Goal: Information Seeking & Learning: Learn about a topic

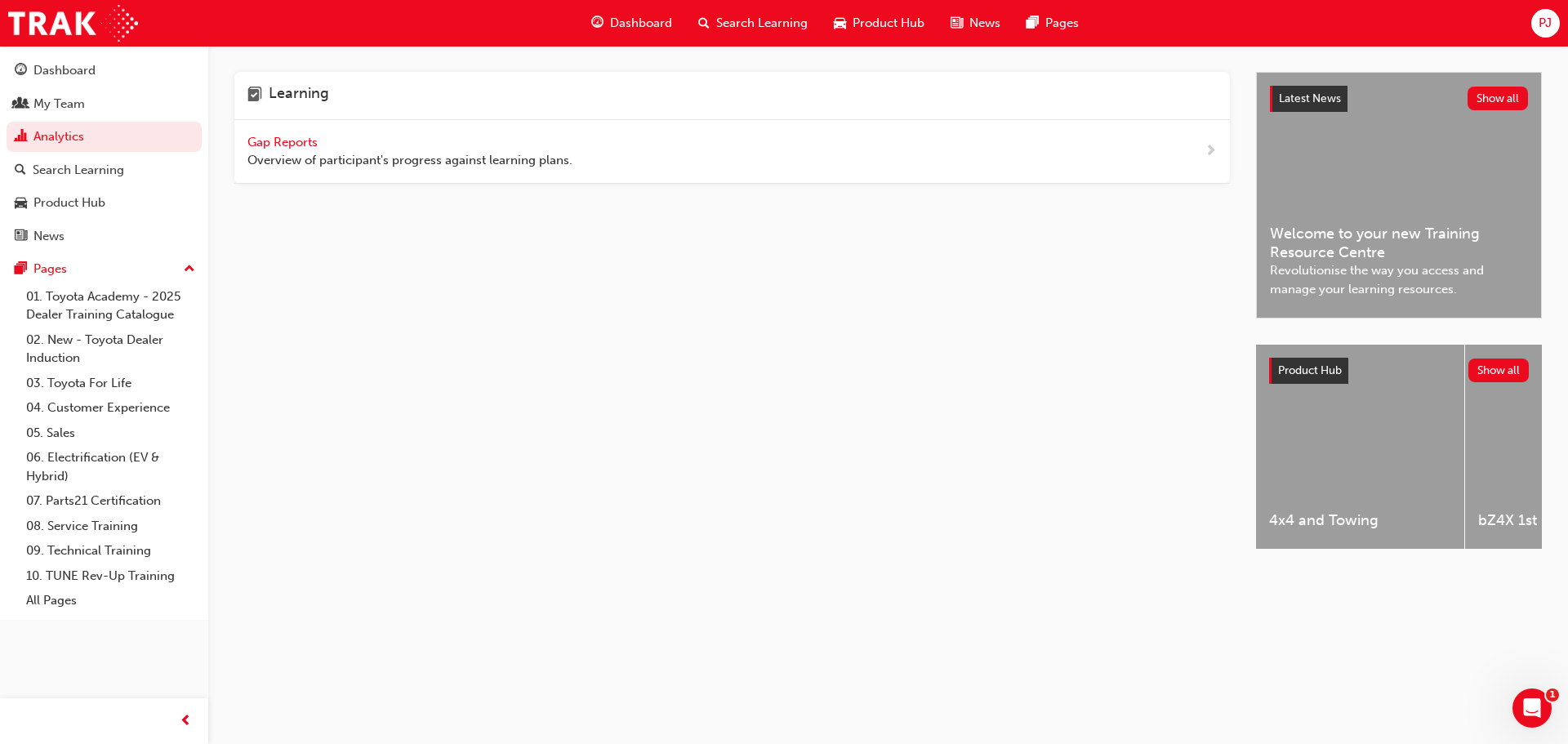
click at [1548, 27] on span "PJ" at bounding box center [1545, 23] width 13 height 19
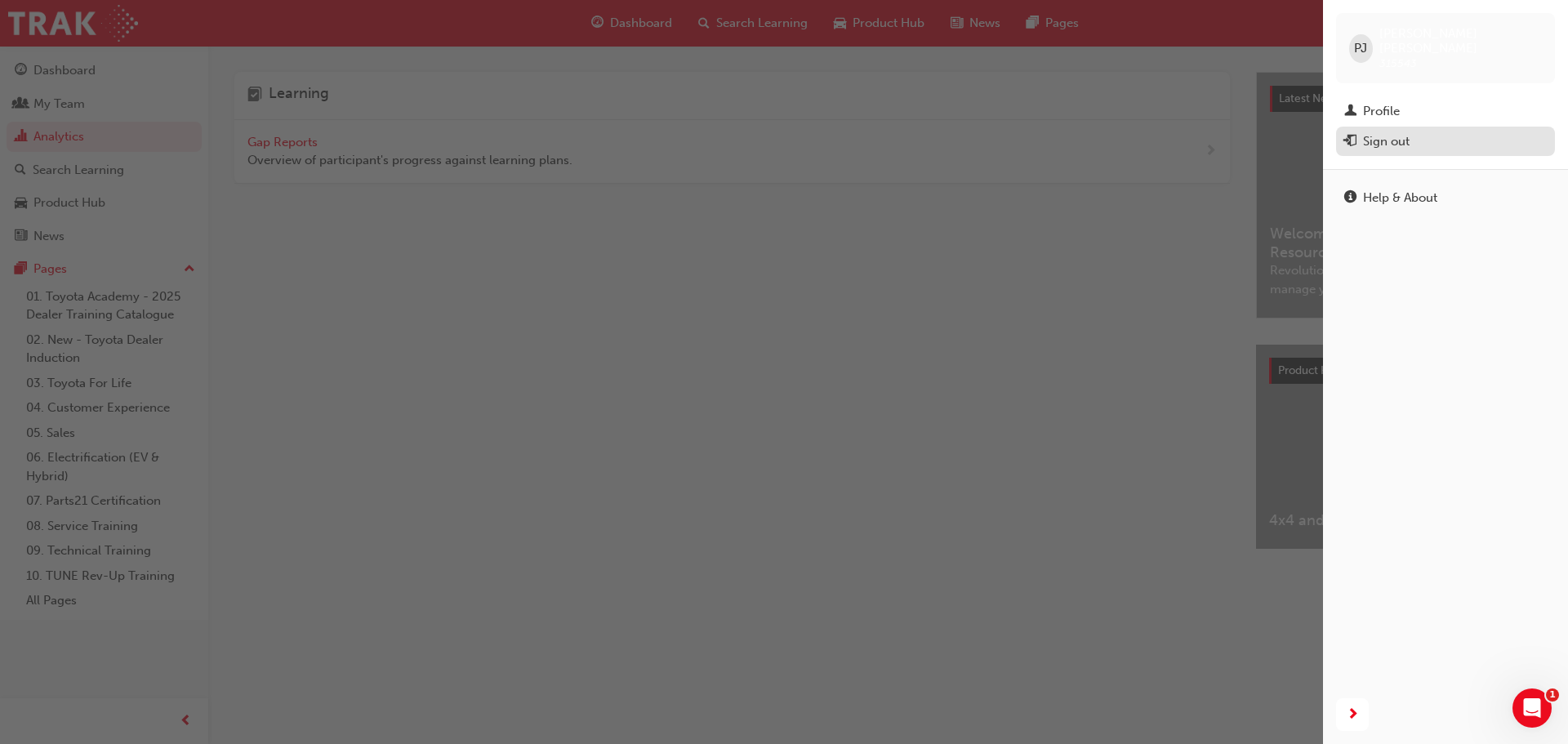
click at [1397, 133] on div "Sign out" at bounding box center [1386, 142] width 46 height 19
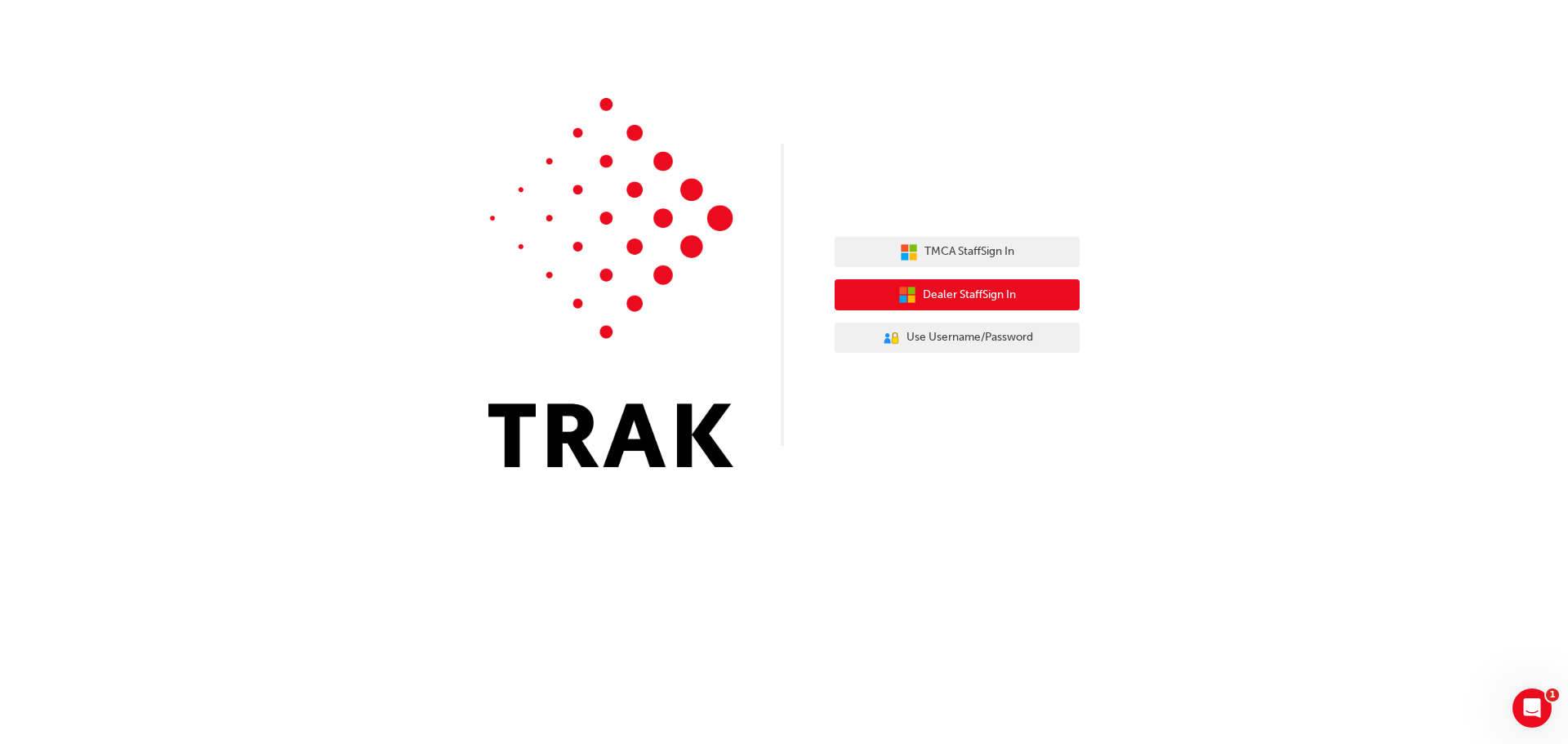
click at [943, 293] on span "Dealer Staff Sign In" at bounding box center [969, 295] width 94 height 19
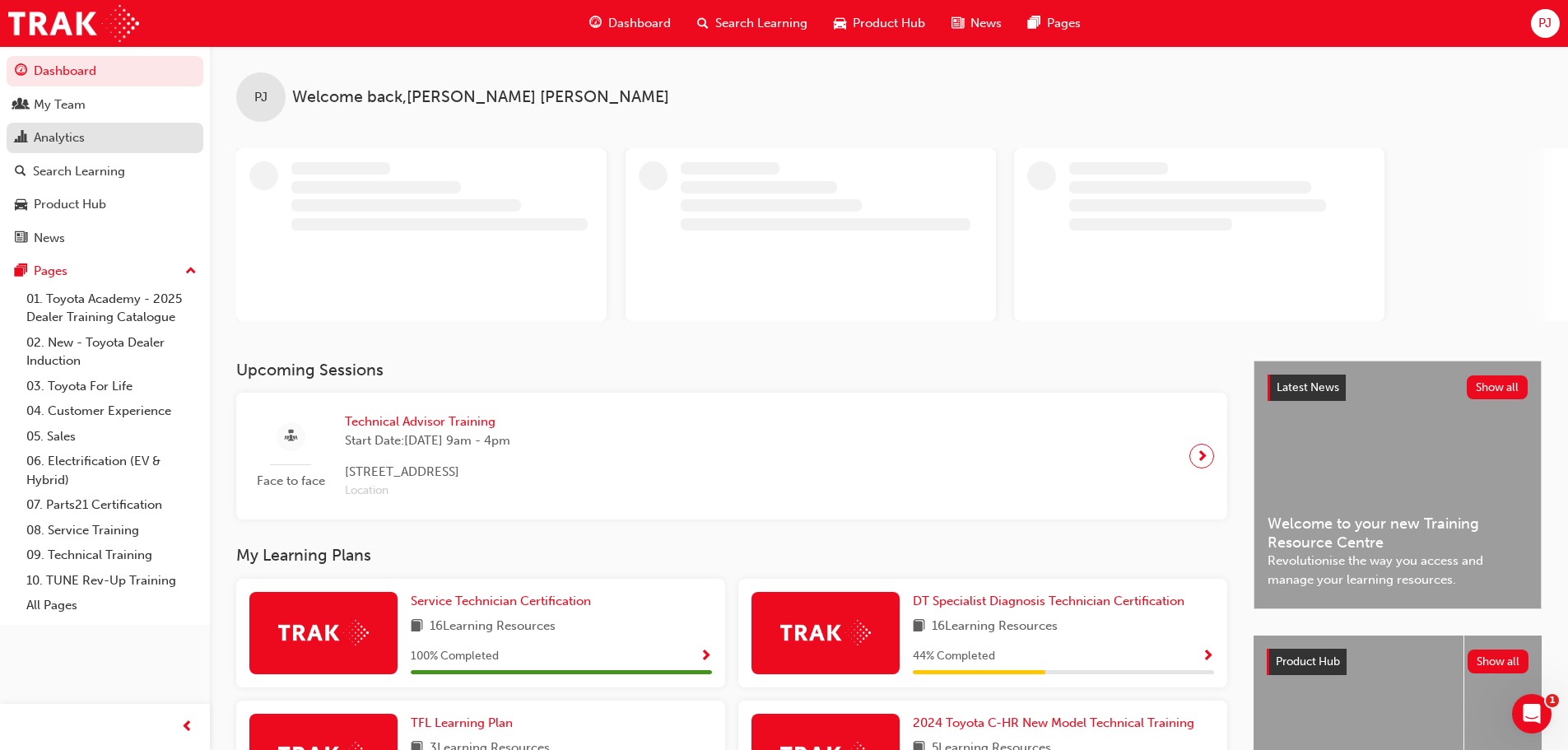
click at [80, 143] on div "Analytics" at bounding box center [59, 137] width 51 height 19
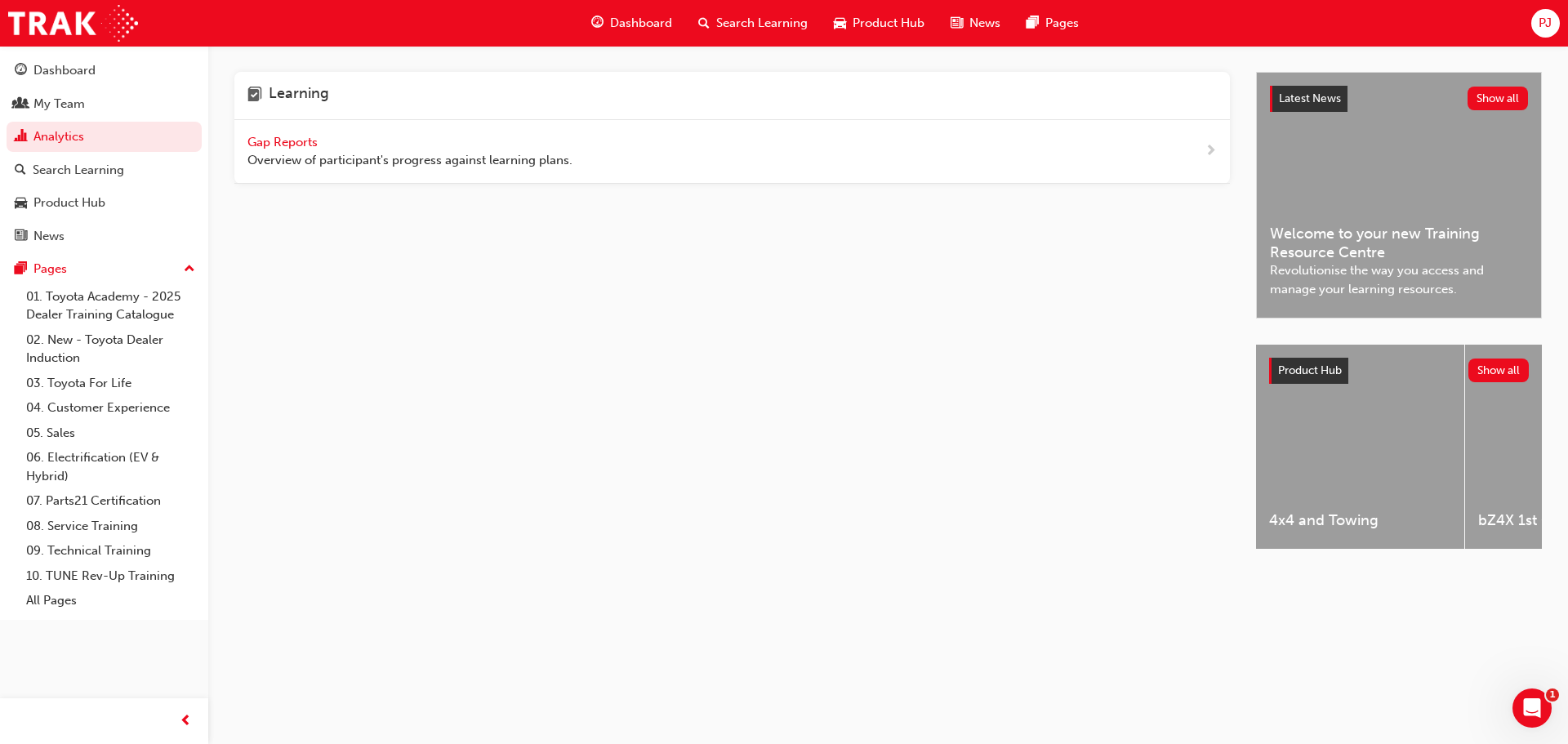
click at [274, 136] on span "Gap Reports" at bounding box center [284, 142] width 74 height 15
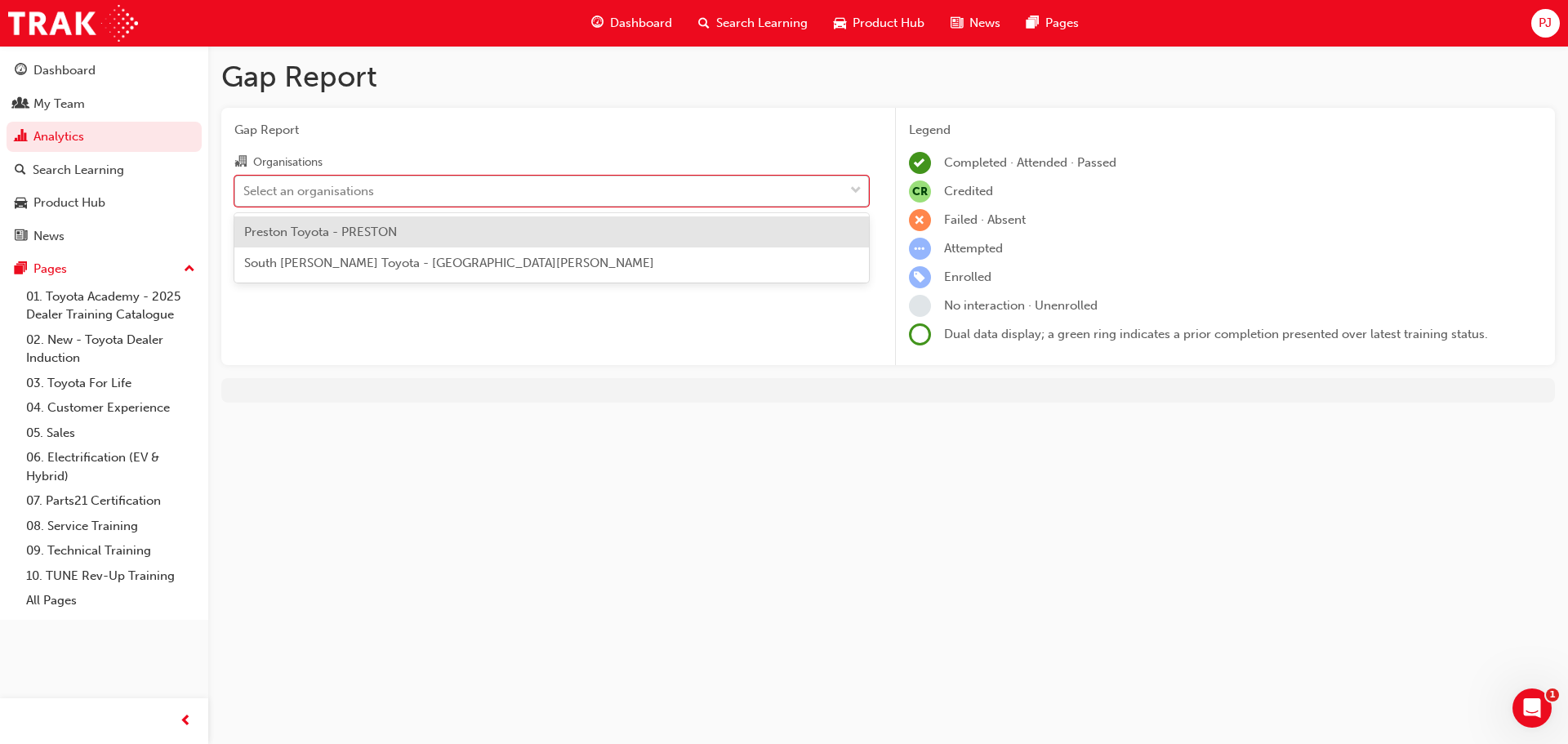
click at [290, 189] on div "Select an organisations" at bounding box center [308, 191] width 131 height 19
click at [245, 189] on input "Organisations option Preston Toyota - PRESTON focused, 1 of 2. 2 results availa…" at bounding box center [244, 190] width 2 height 14
click at [307, 232] on span "Preston Toyota - PRESTON" at bounding box center [320, 232] width 152 height 15
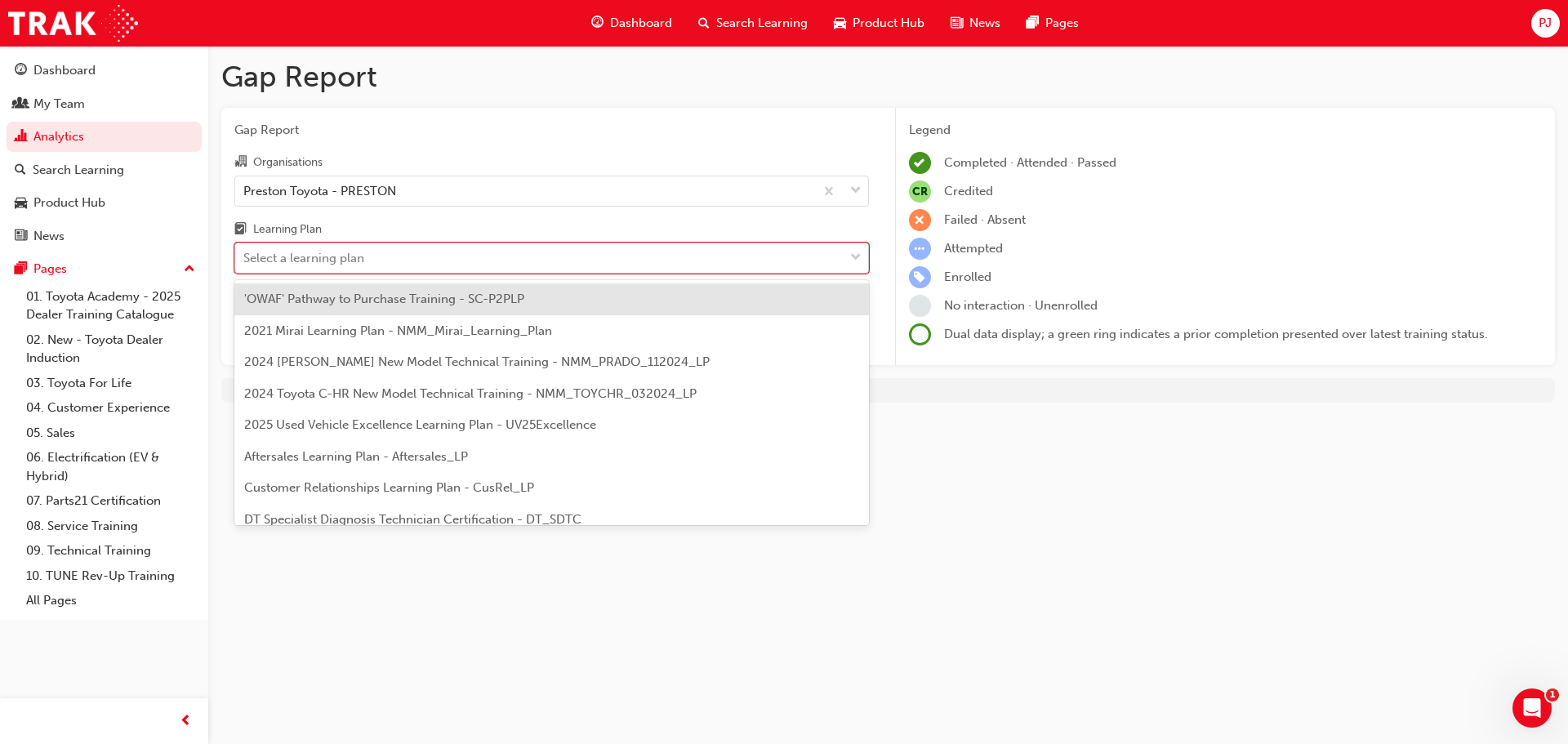
click at [289, 263] on div "Select a learning plan" at bounding box center [304, 258] width 121 height 19
click at [245, 263] on input "Learning Plan option 'OWAF' Pathway to Purchase Training - SC-P2PLP focused, 1 …" at bounding box center [244, 258] width 2 height 14
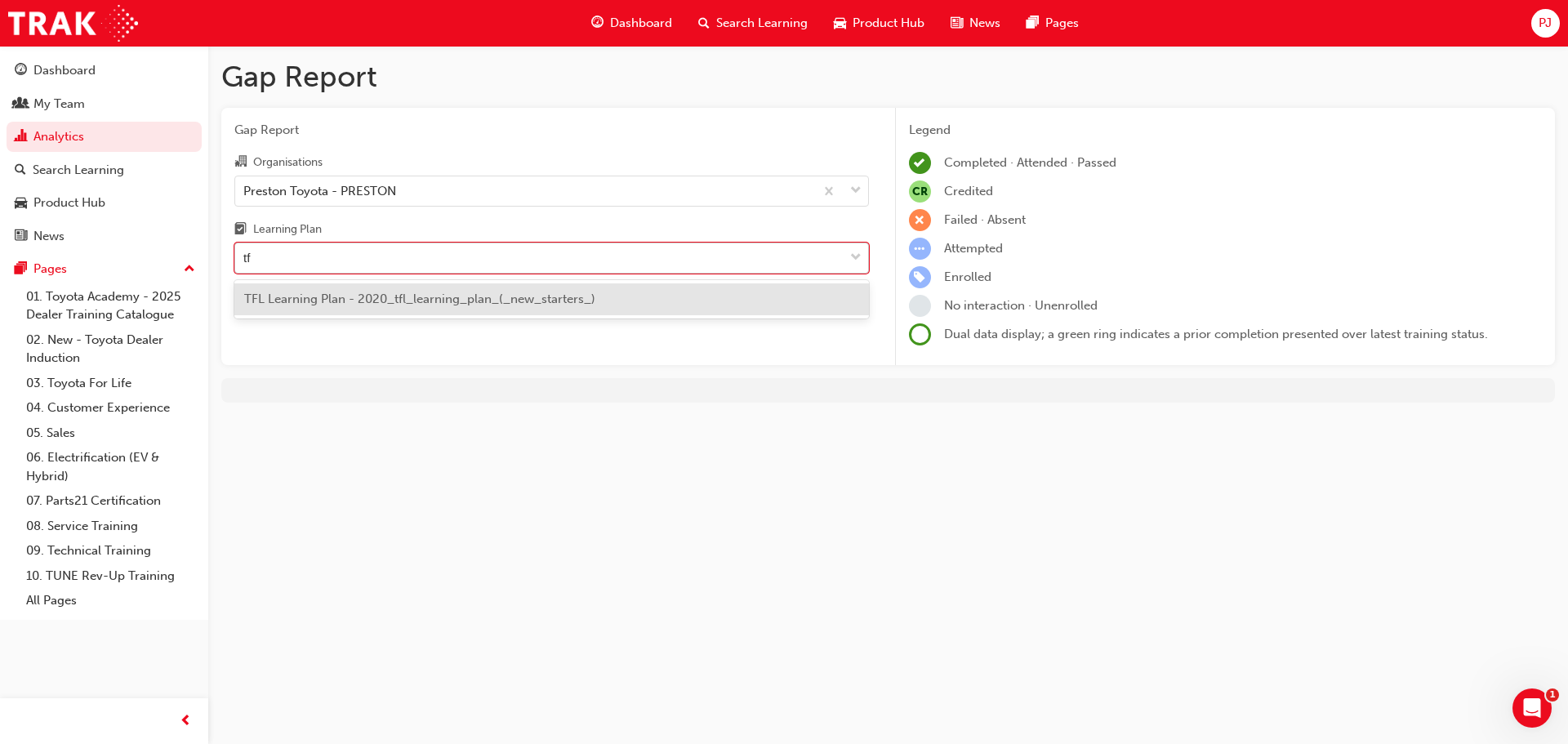
type input "tfl"
click at [437, 306] on span "TFL Learning Plan - 2020_tfl_learning_plan_(_new_starters_)" at bounding box center [420, 298] width 351 height 15
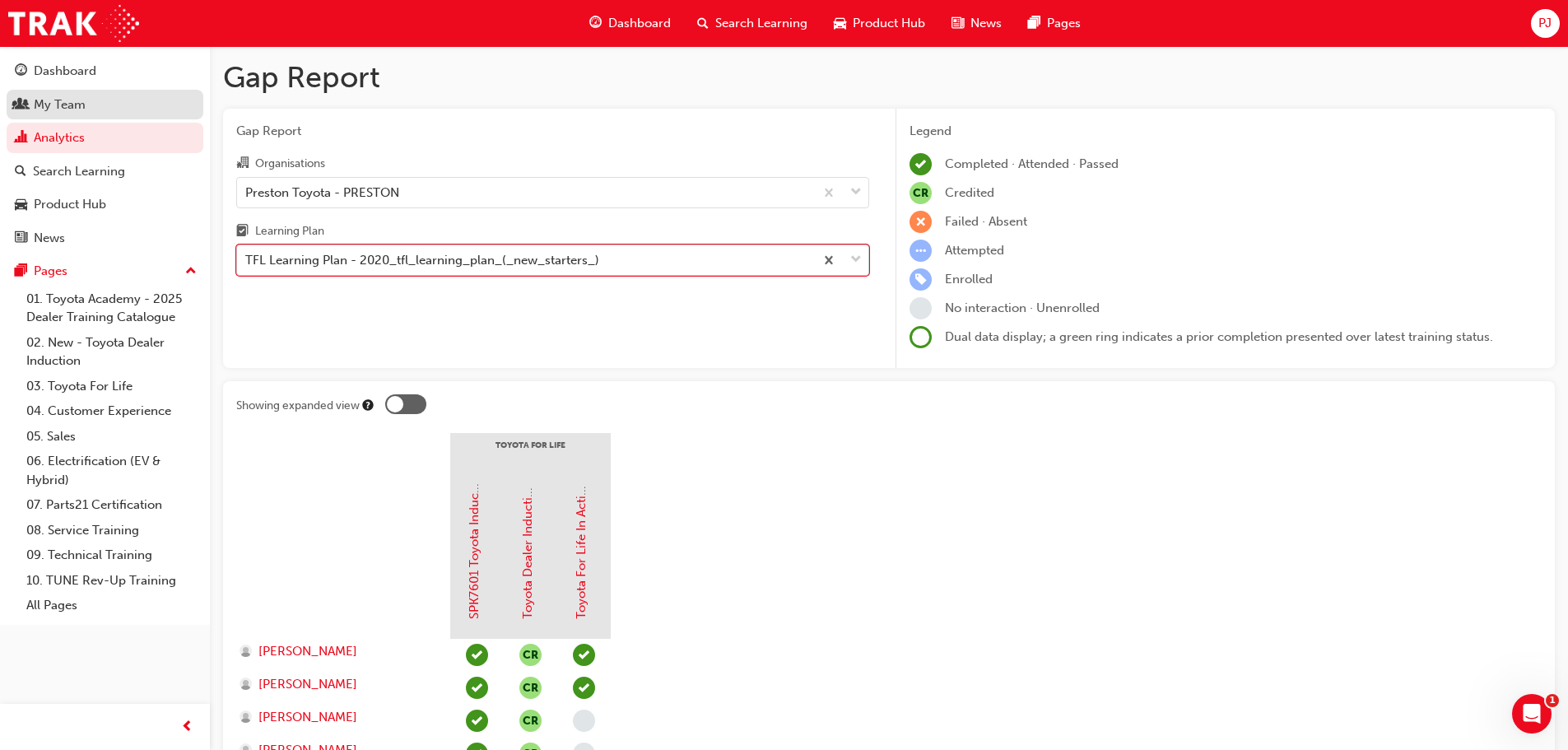
click at [37, 100] on div "My Team" at bounding box center [60, 104] width 52 height 19
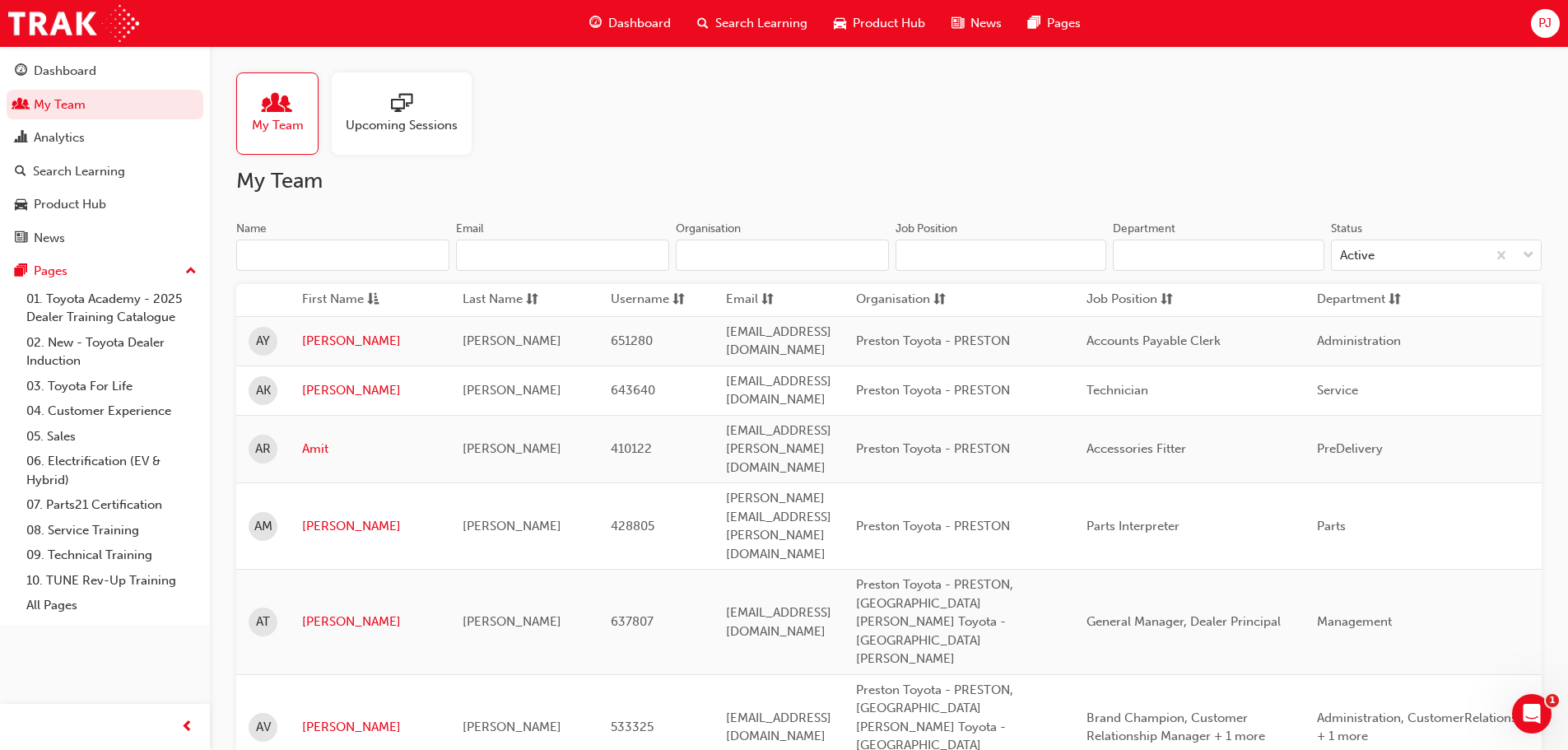
click at [436, 124] on span "Upcoming Sessions" at bounding box center [401, 125] width 112 height 19
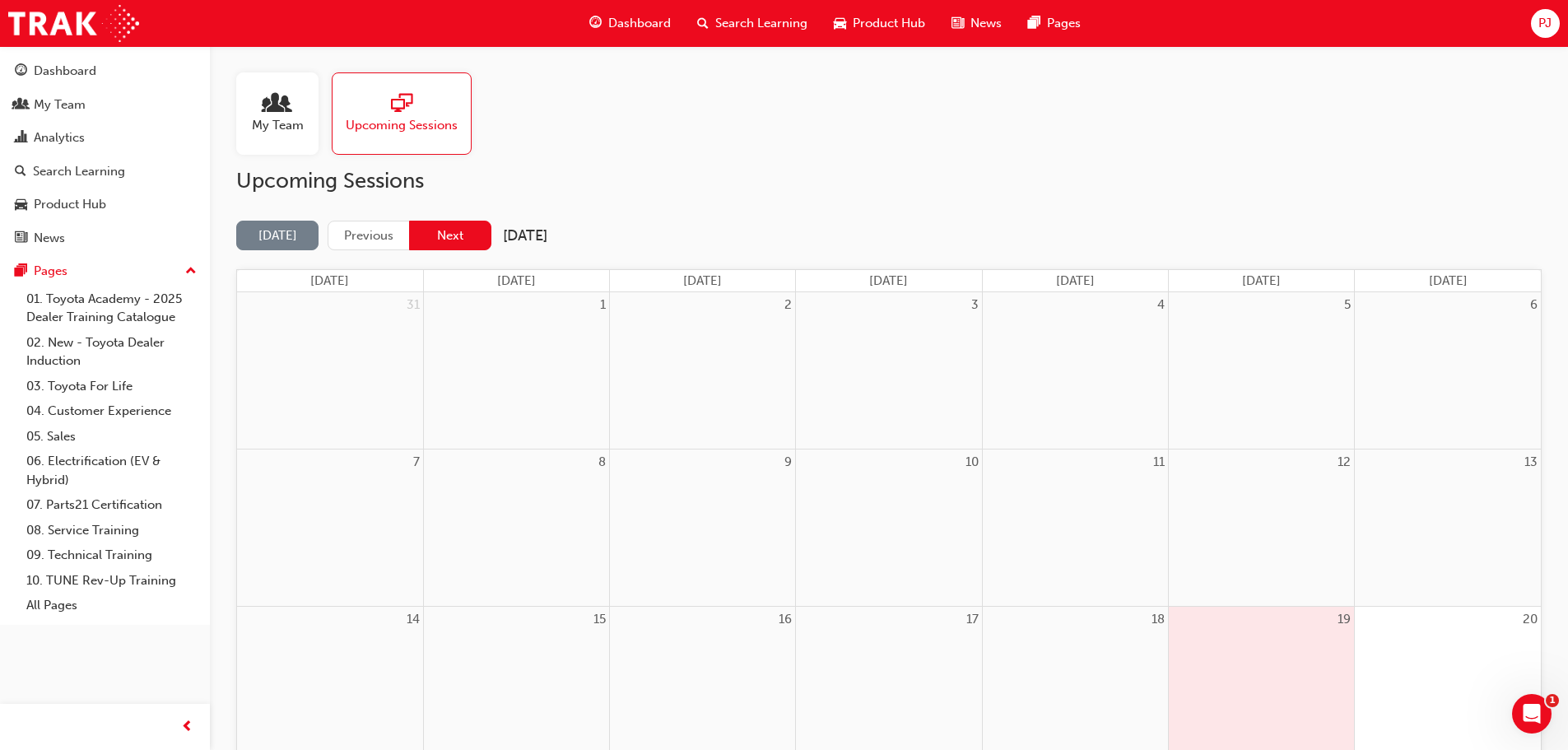
click at [465, 234] on button "Next" at bounding box center [451, 236] width 83 height 31
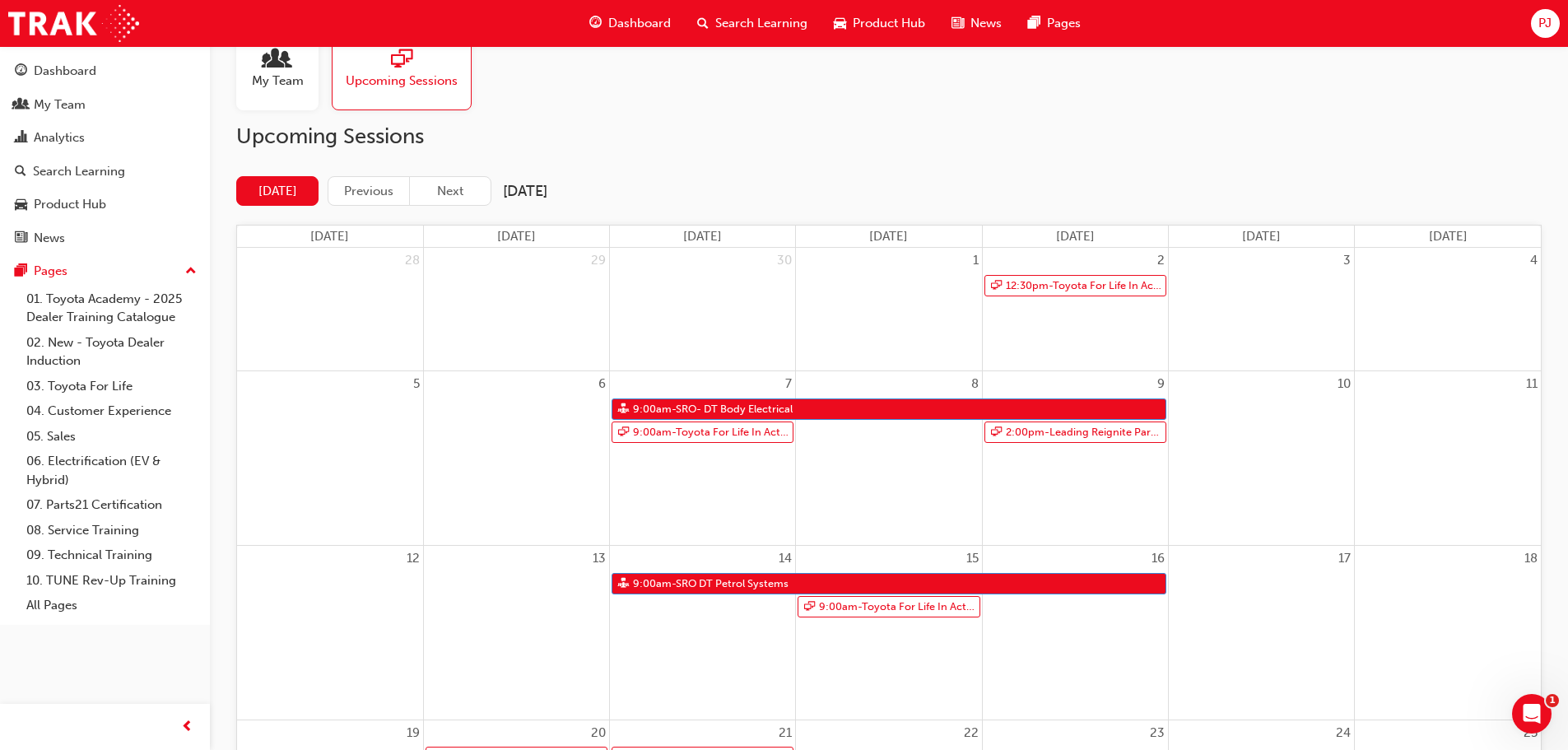
scroll to position [83, 0]
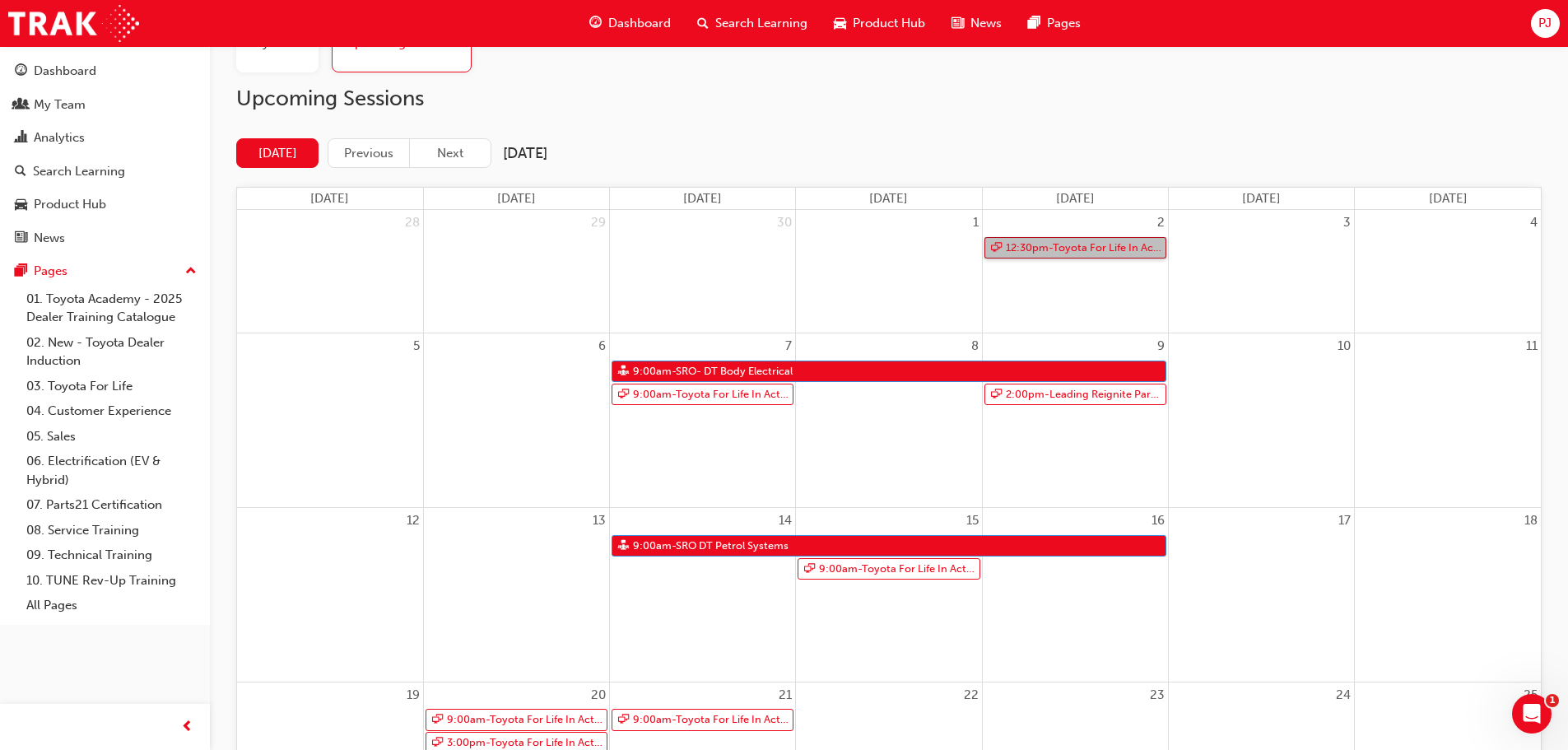
click at [1043, 245] on link "12:30pm - Toyota For Life In Action - Virtual Classroom" at bounding box center [1075, 248] width 182 height 22
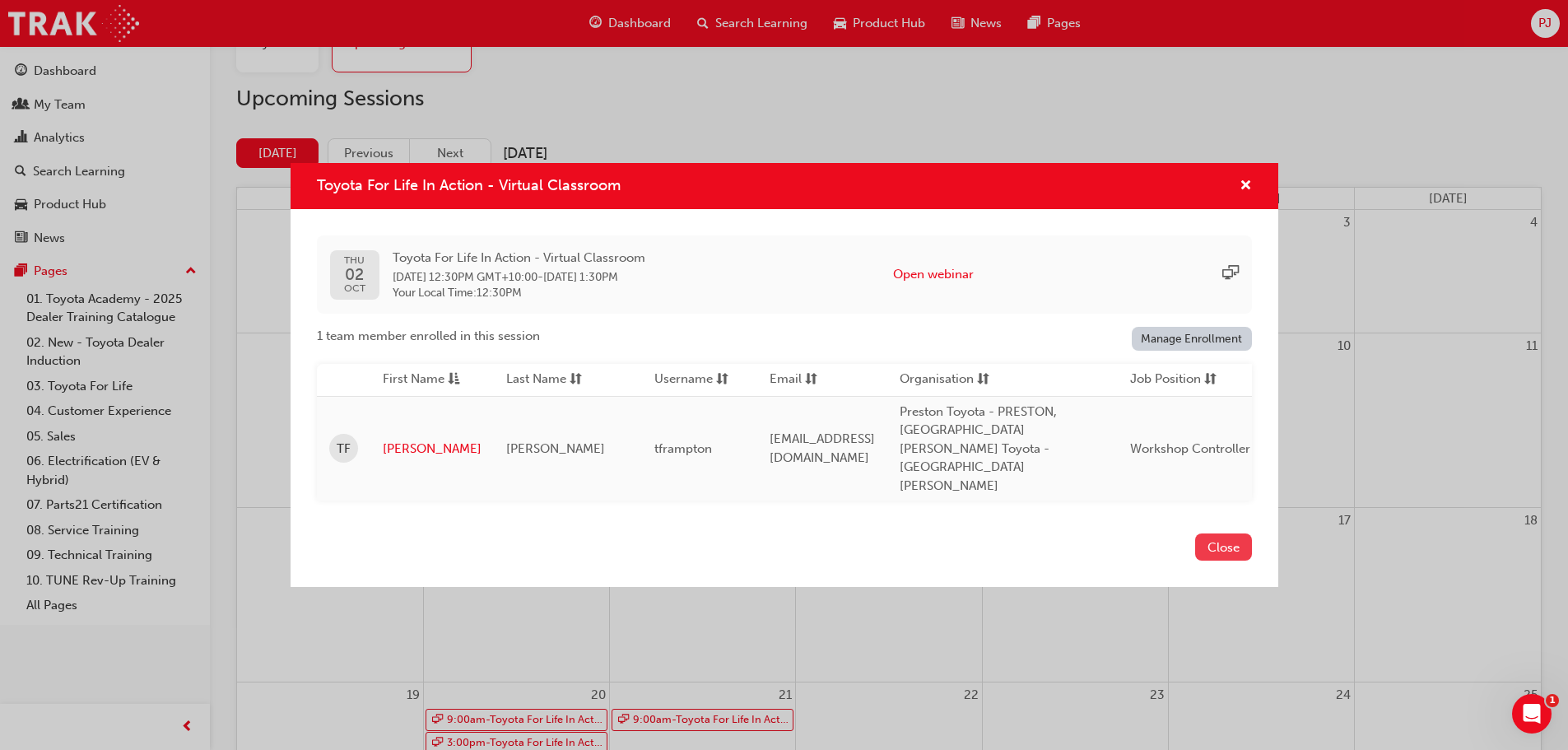
click at [1211, 534] on button "Close" at bounding box center [1223, 547] width 57 height 27
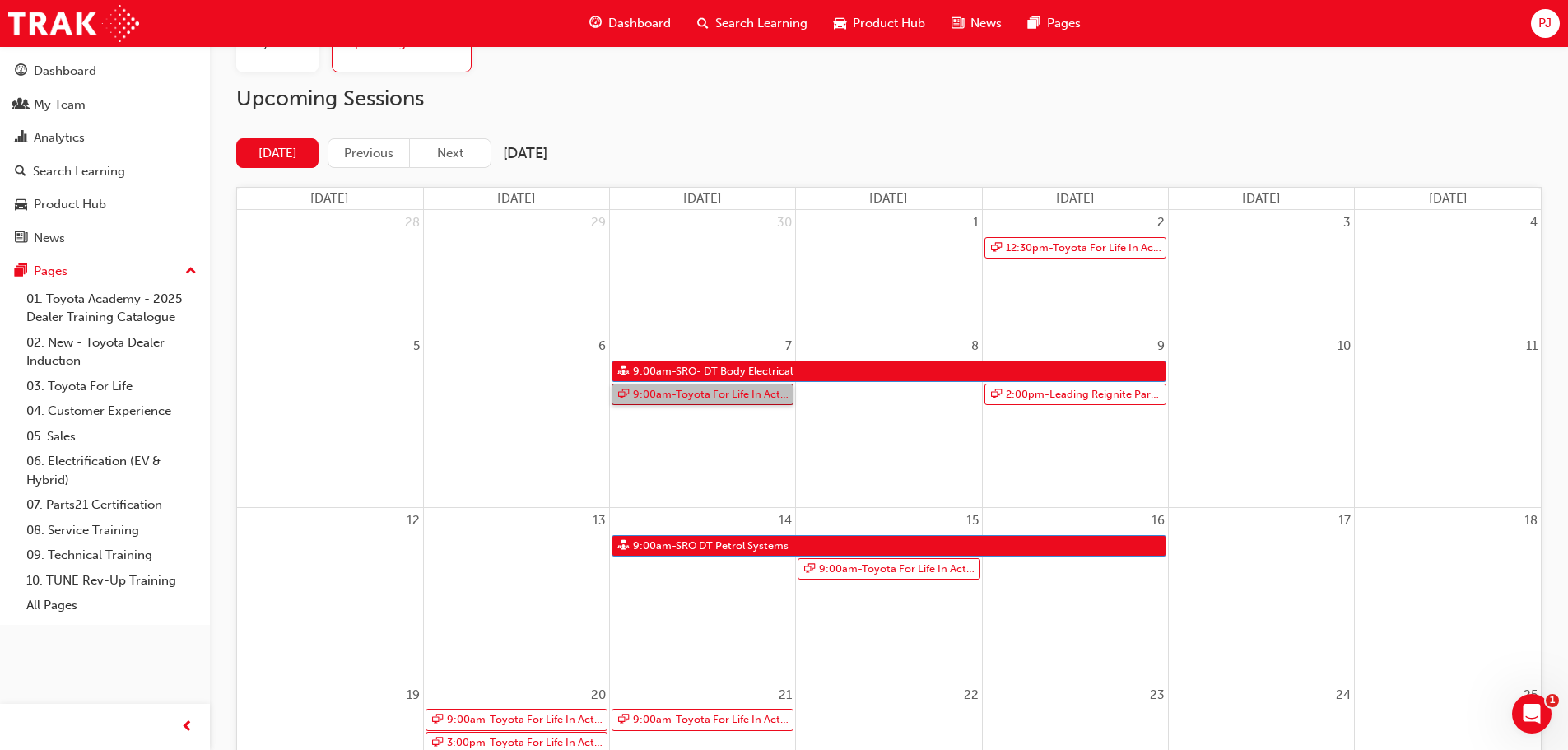
click at [729, 399] on link "9:00am - Toyota For Life In Action - Virtual Classroom" at bounding box center [702, 394] width 182 height 22
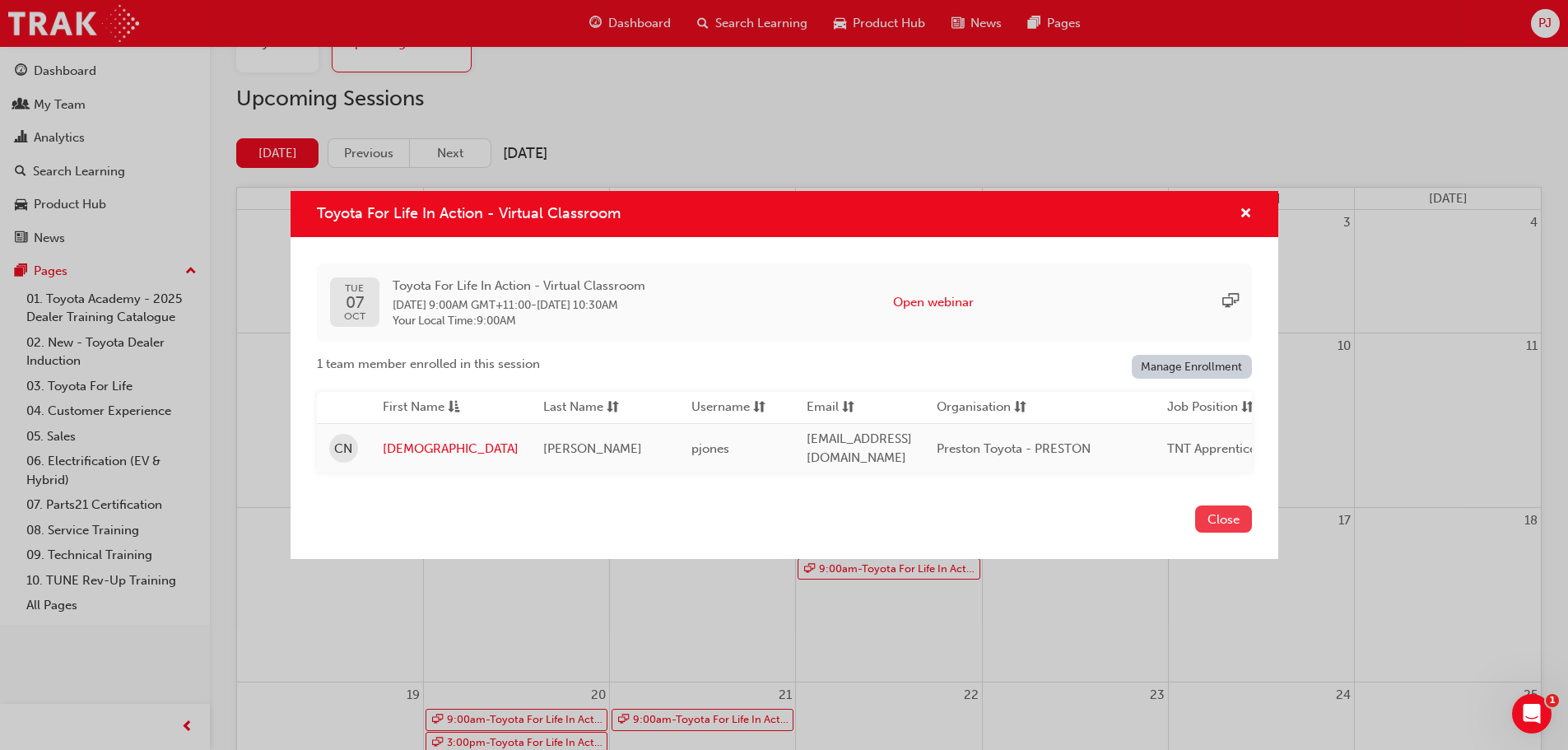
click at [1218, 525] on button "Close" at bounding box center [1223, 519] width 57 height 27
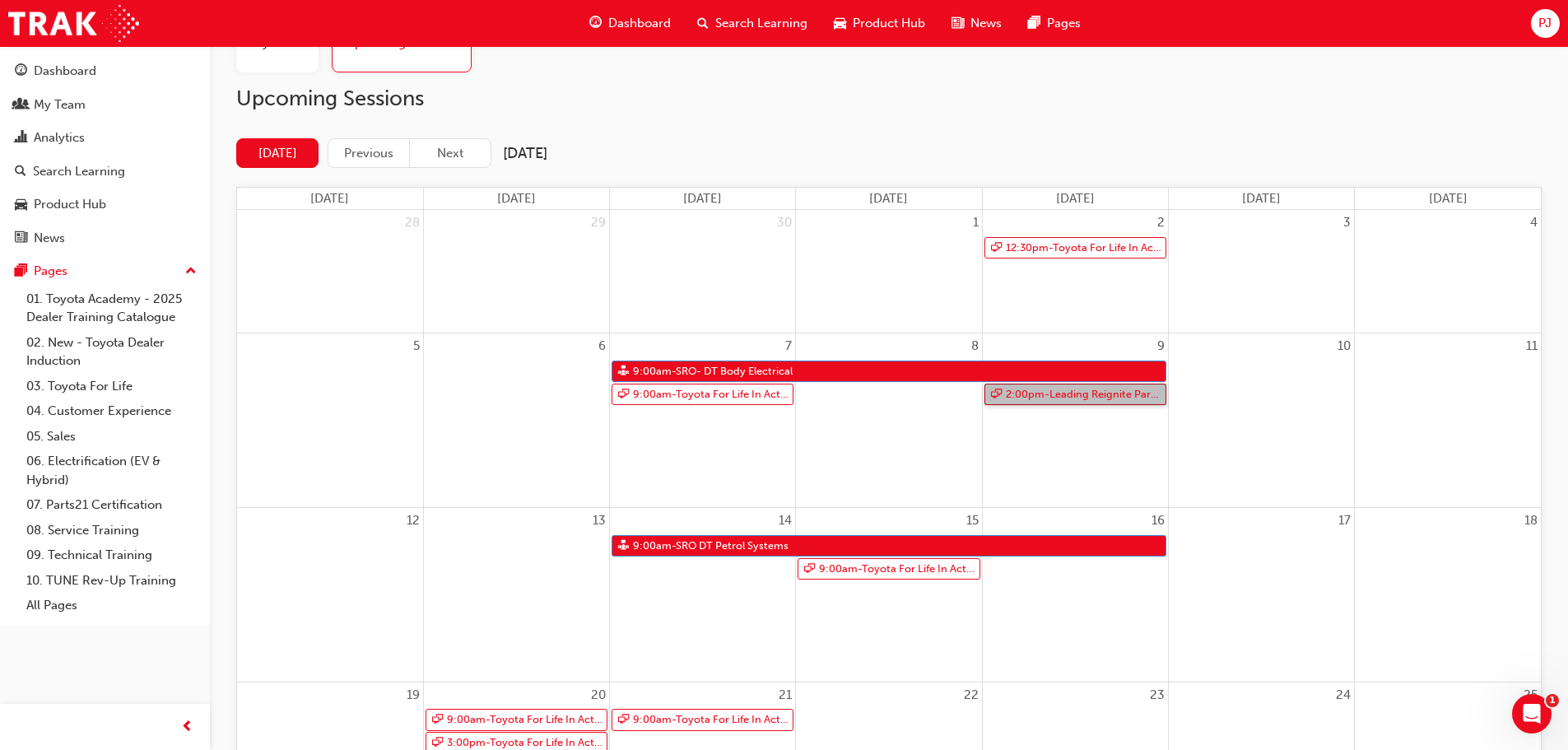
click at [1053, 394] on link "2:00pm - Leading Reignite Part 2 - Virtual Classroom" at bounding box center [1075, 394] width 182 height 22
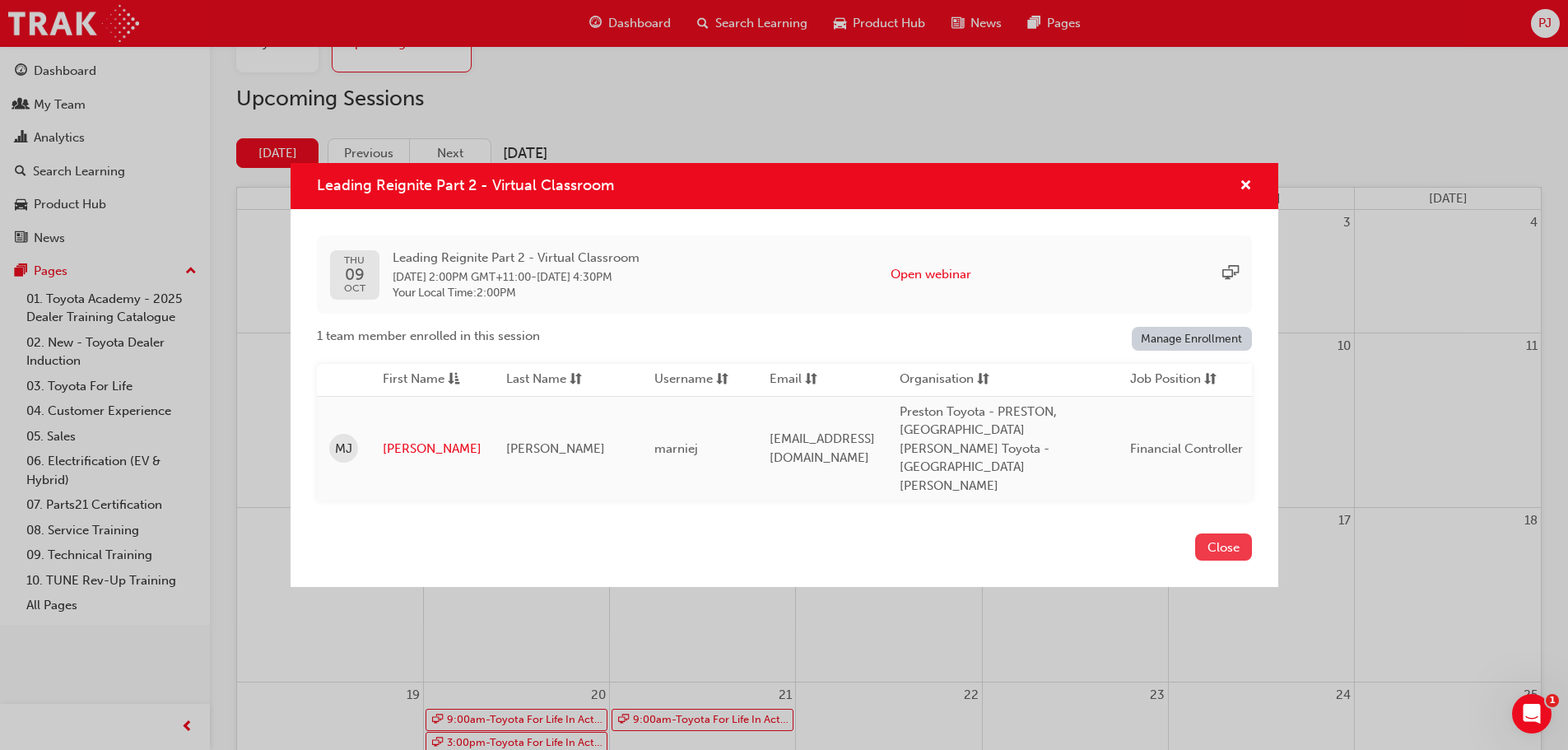
click at [1220, 534] on button "Close" at bounding box center [1223, 547] width 57 height 27
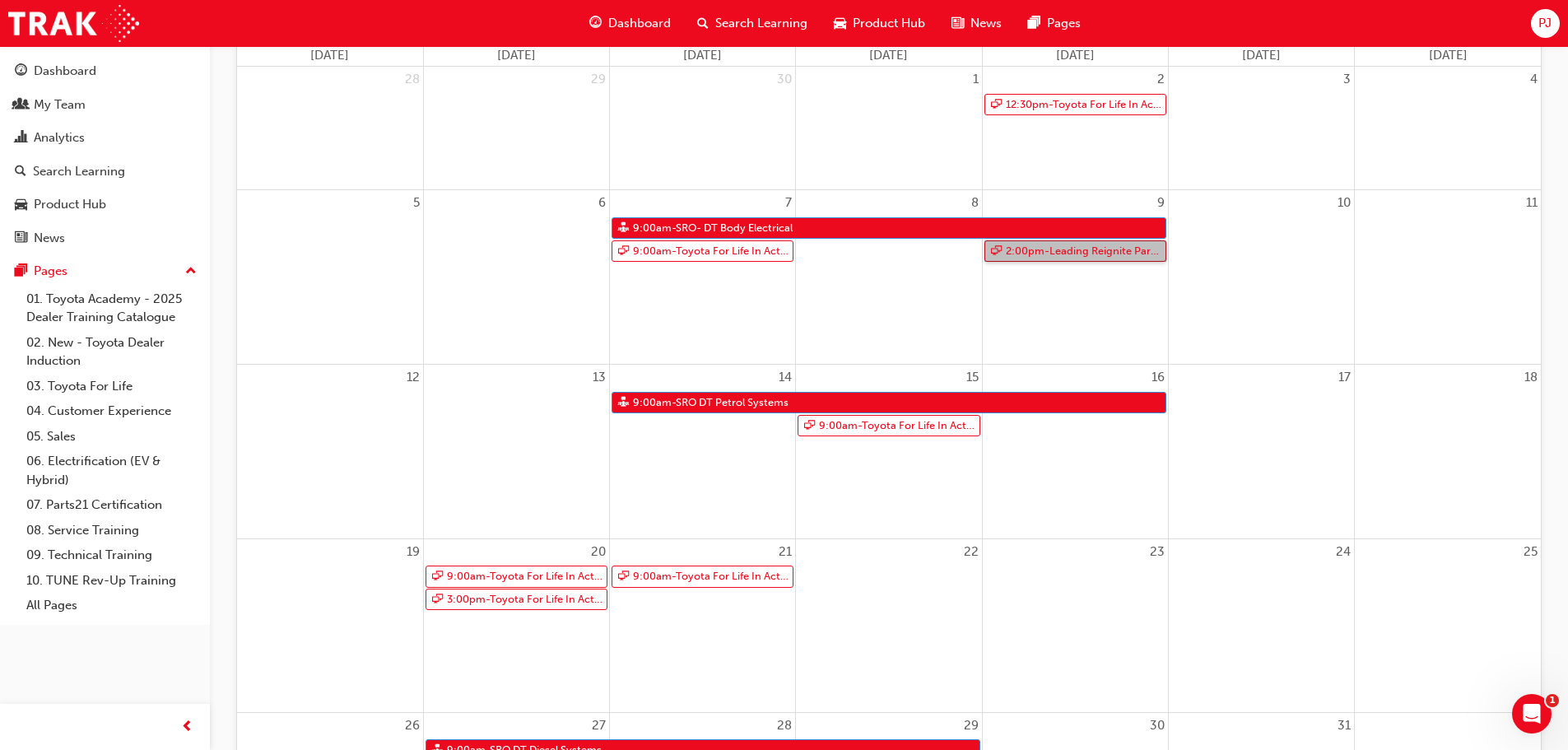
scroll to position [247, 0]
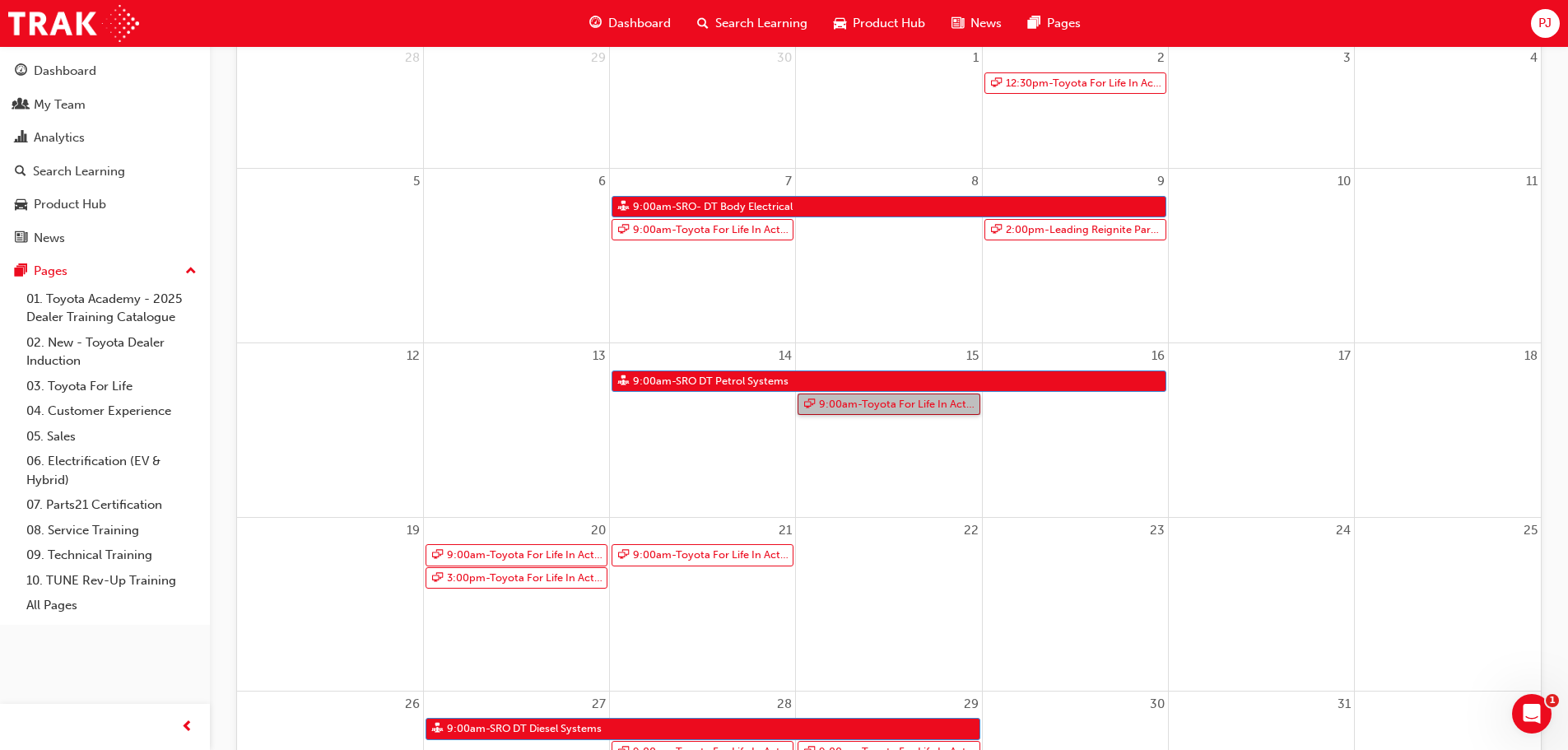
click at [895, 410] on link "9:00am - Toyota For Life In Action - Virtual Classroom" at bounding box center [888, 404] width 182 height 22
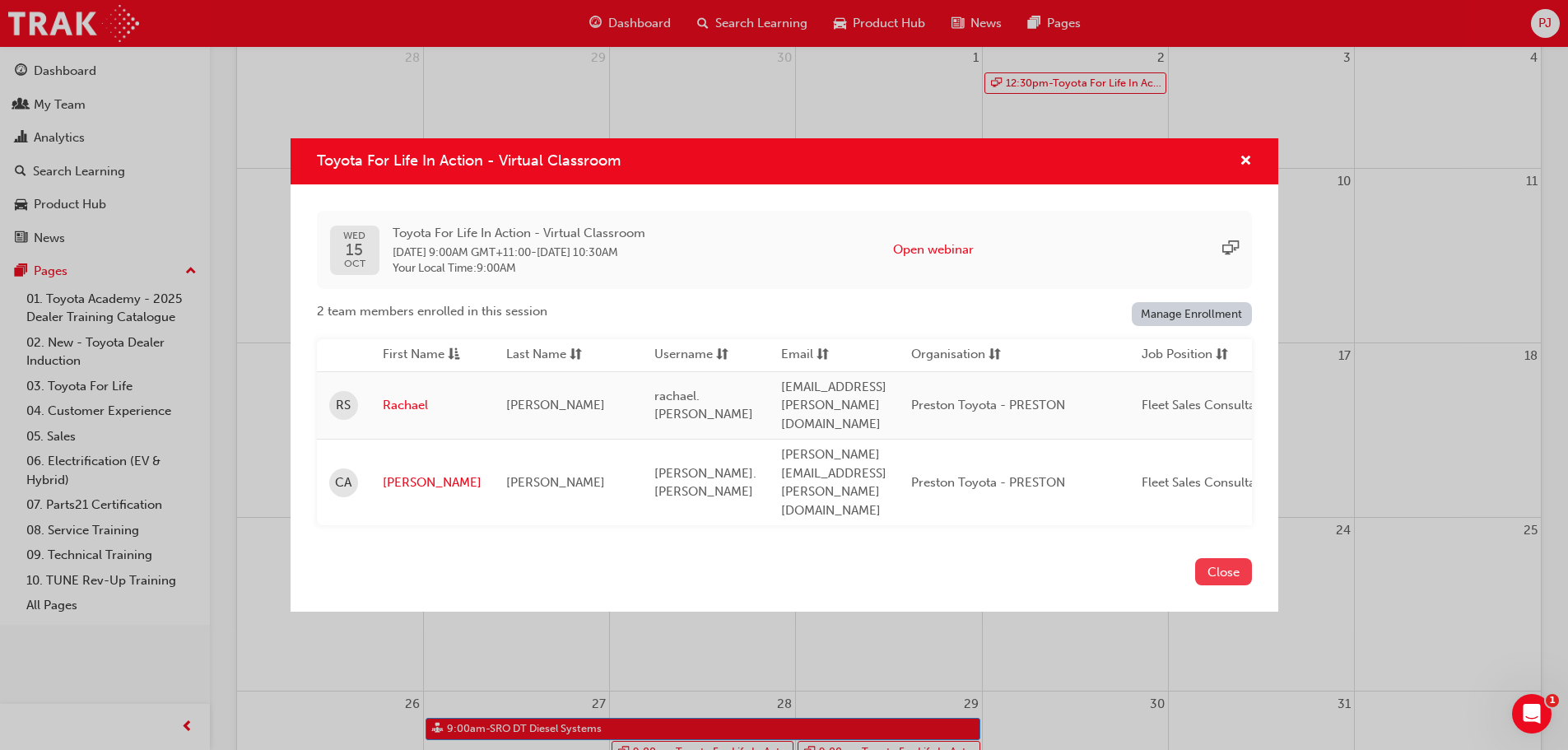
click at [1208, 559] on button "Close" at bounding box center [1223, 572] width 57 height 27
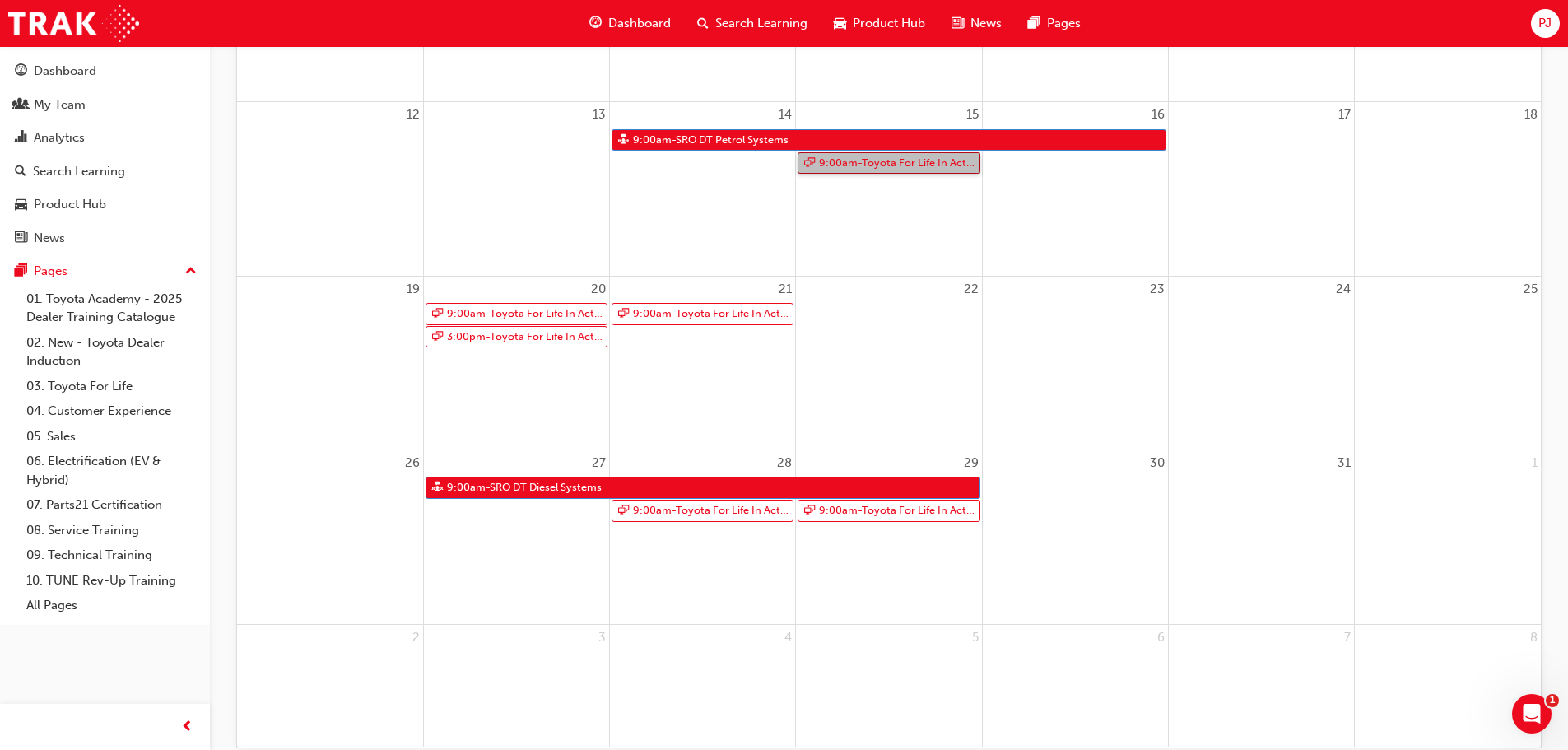
scroll to position [494, 0]
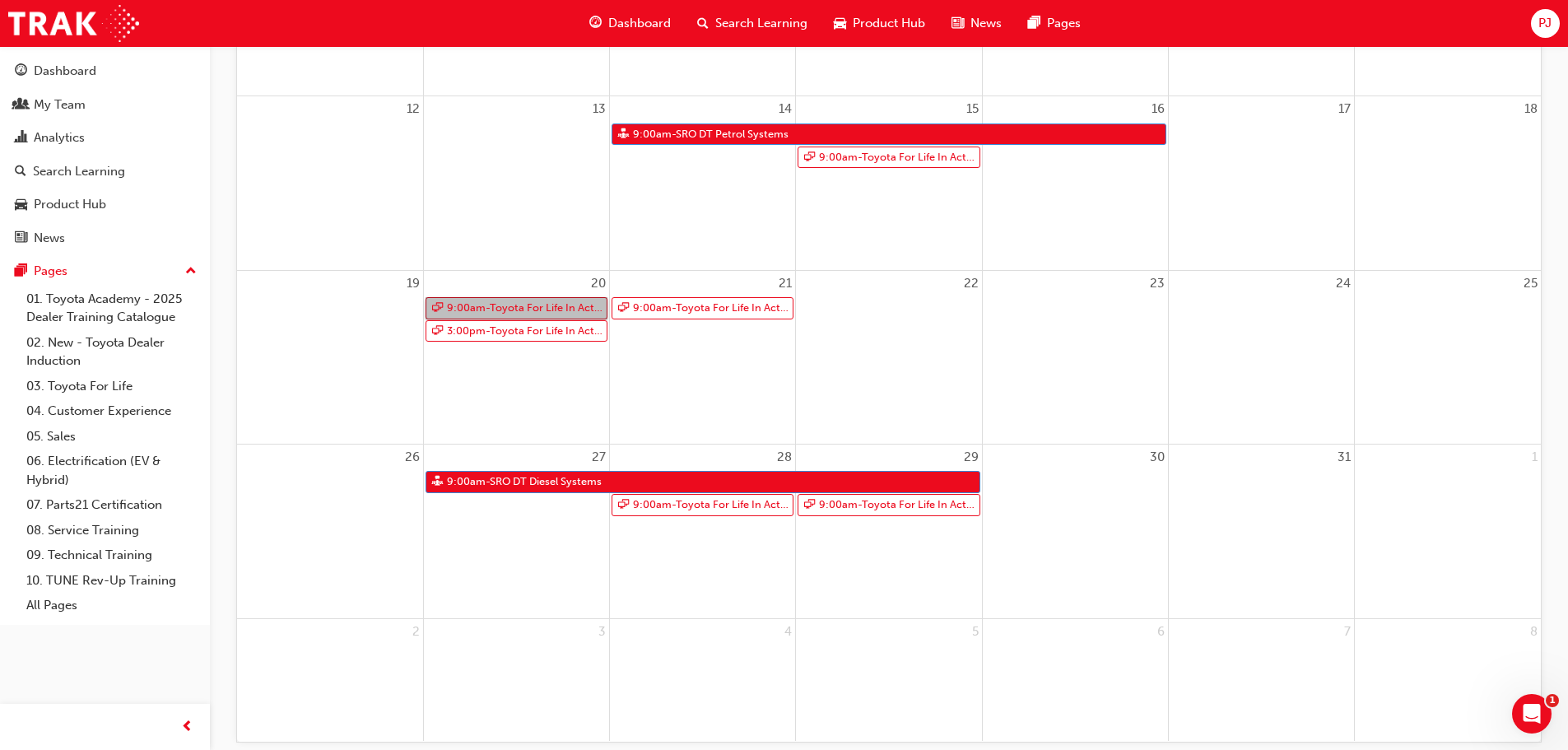
click at [532, 306] on link "9:00am - Toyota For Life In Action - Virtual Classroom" at bounding box center [516, 308] width 182 height 22
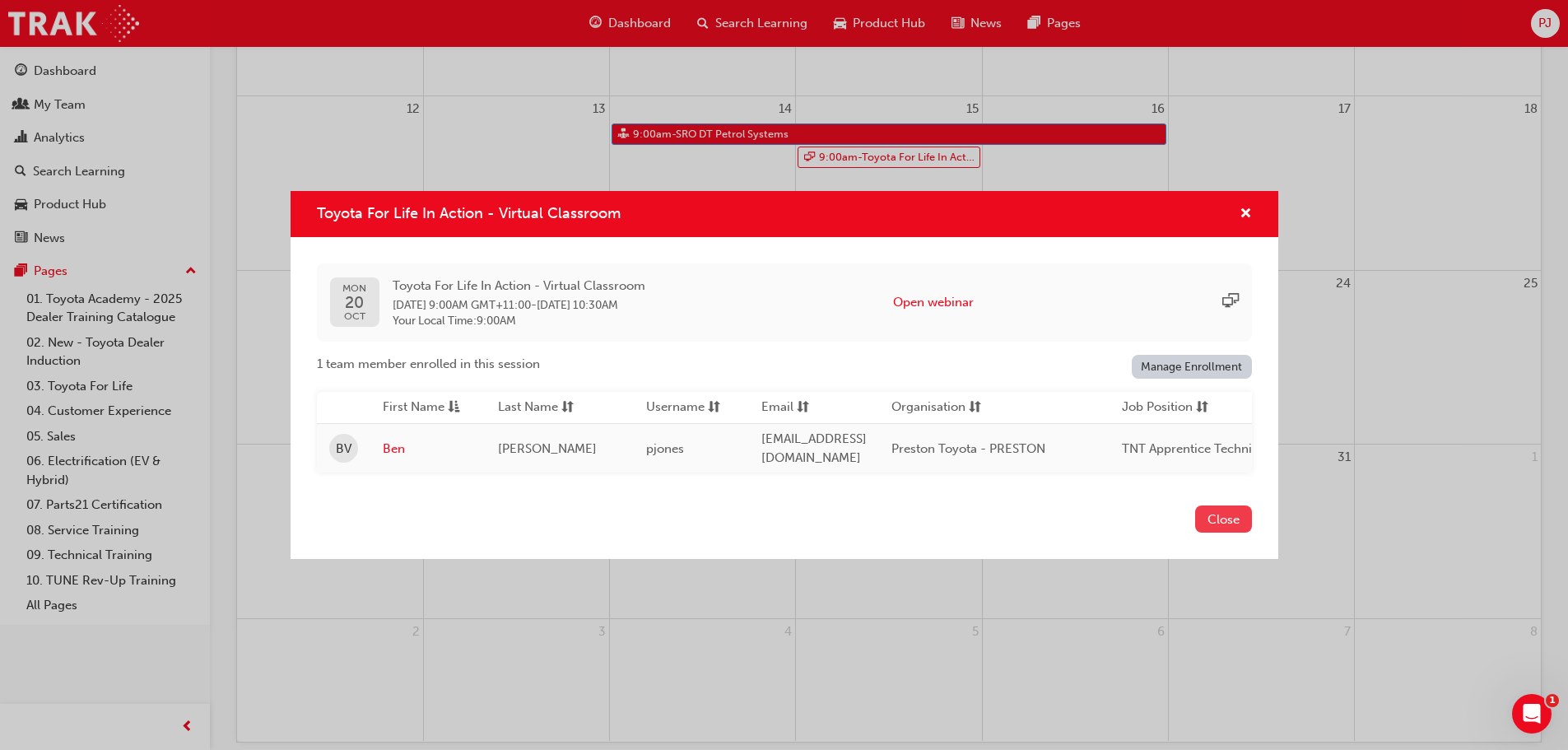
click at [1199, 517] on button "Close" at bounding box center [1223, 519] width 57 height 27
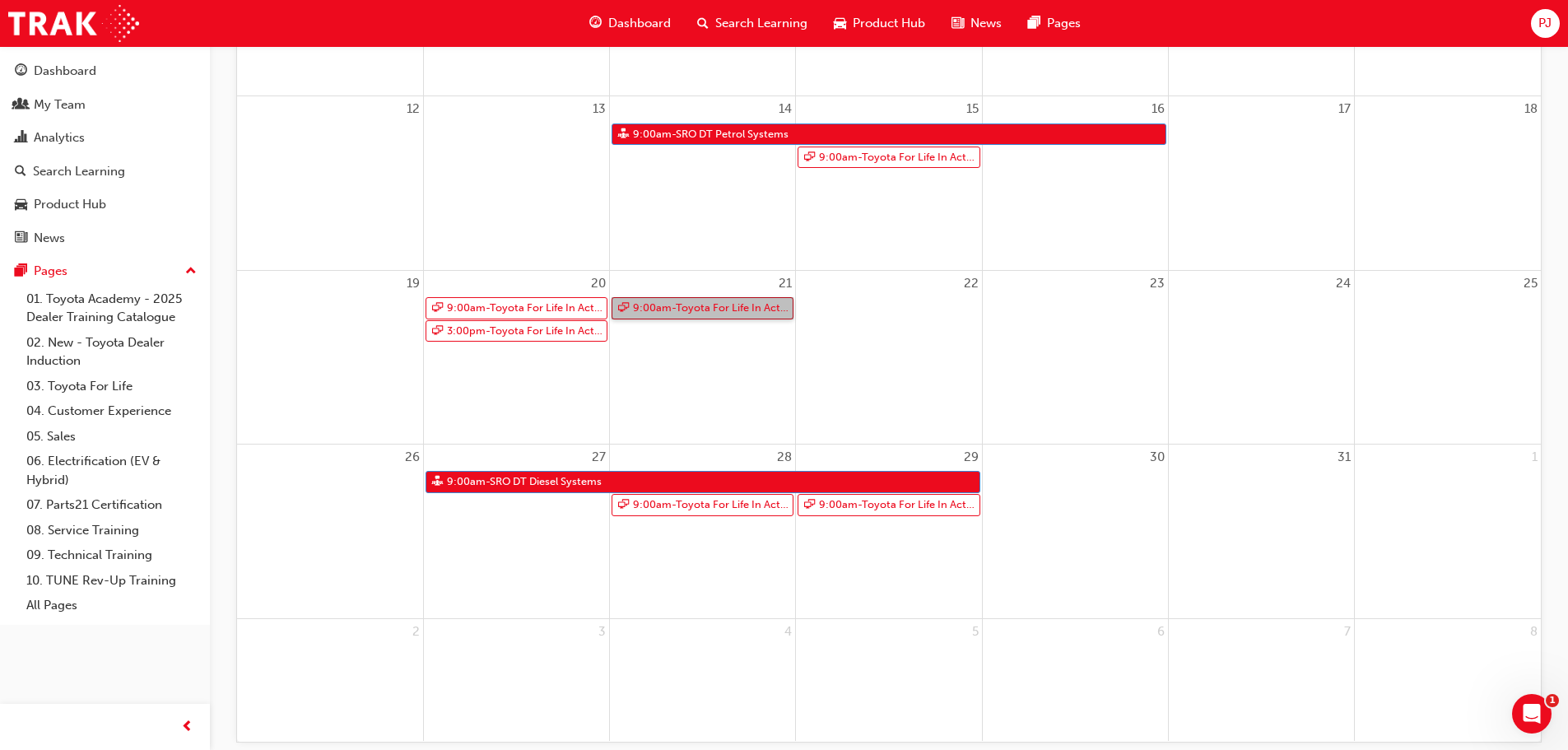
click at [667, 313] on link "9:00am - Toyota For Life In Action - Virtual Classroom" at bounding box center [702, 308] width 182 height 22
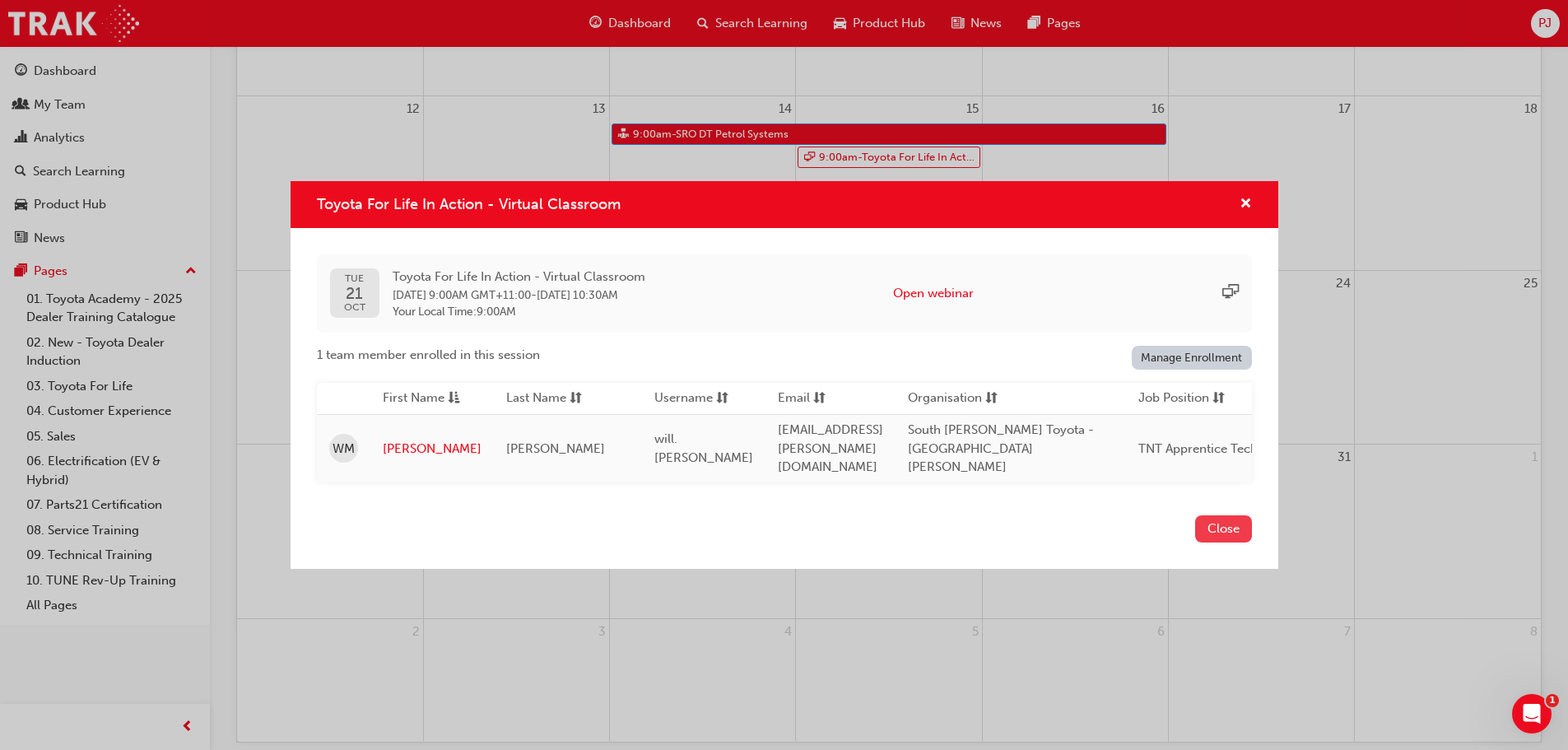
click at [1220, 532] on button "Close" at bounding box center [1223, 529] width 57 height 27
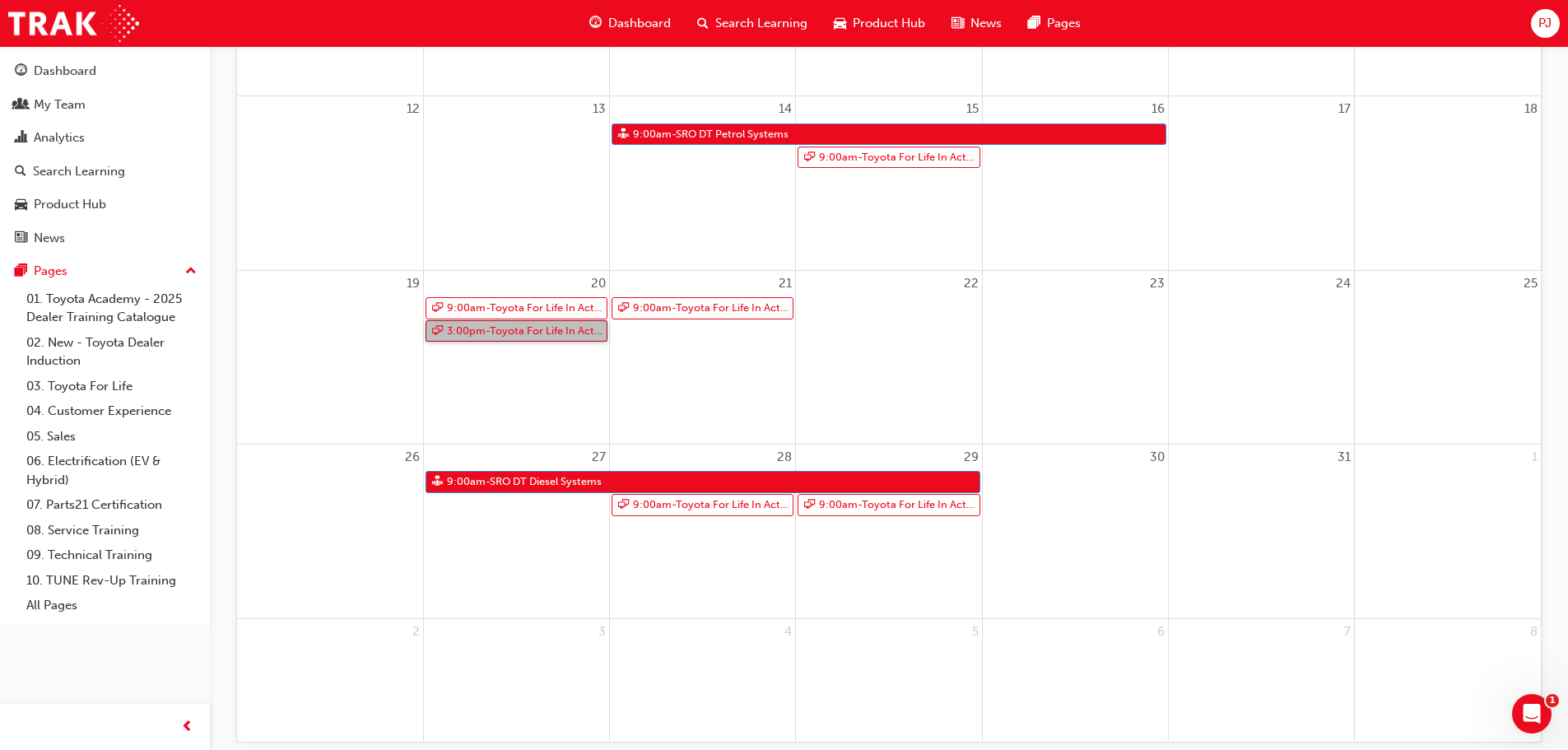
click at [528, 331] on link "3:00pm - Toyota For Life In Action - Virtual Classroom" at bounding box center [516, 331] width 182 height 22
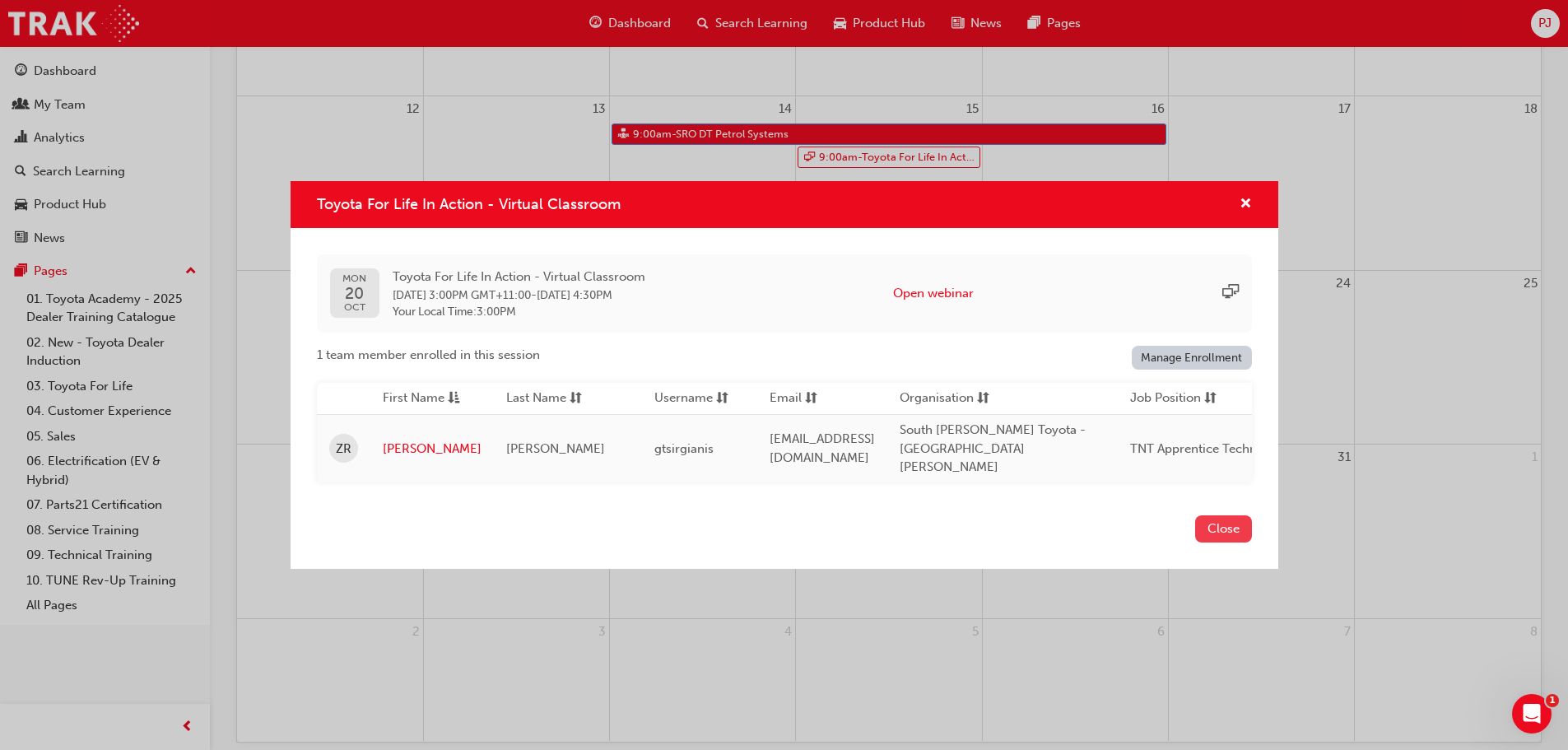
click at [1209, 528] on button "Close" at bounding box center [1223, 529] width 57 height 27
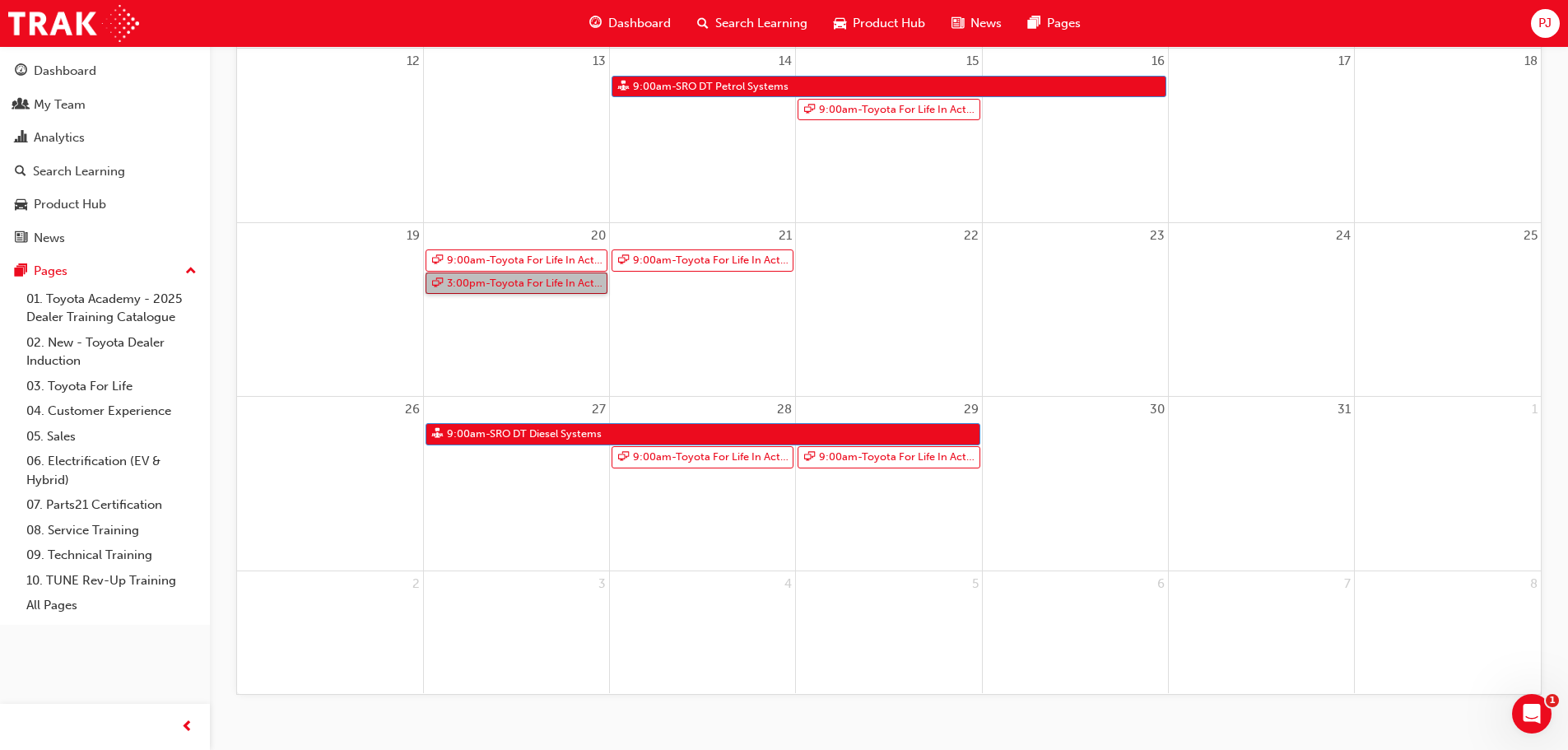
scroll to position [568, 0]
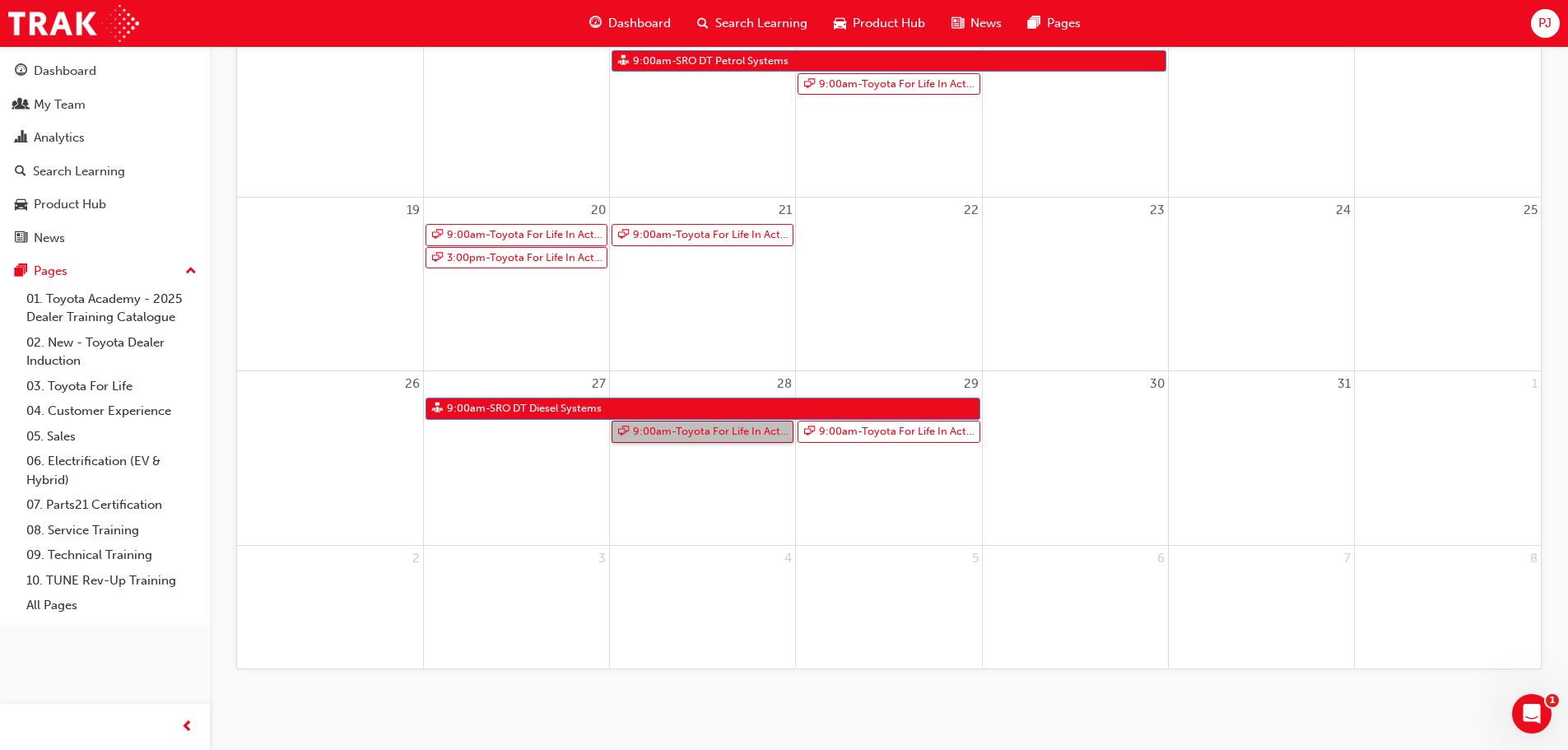
click at [719, 436] on link "9:00am - Toyota For Life In Action - Virtual Classroom" at bounding box center [702, 431] width 182 height 22
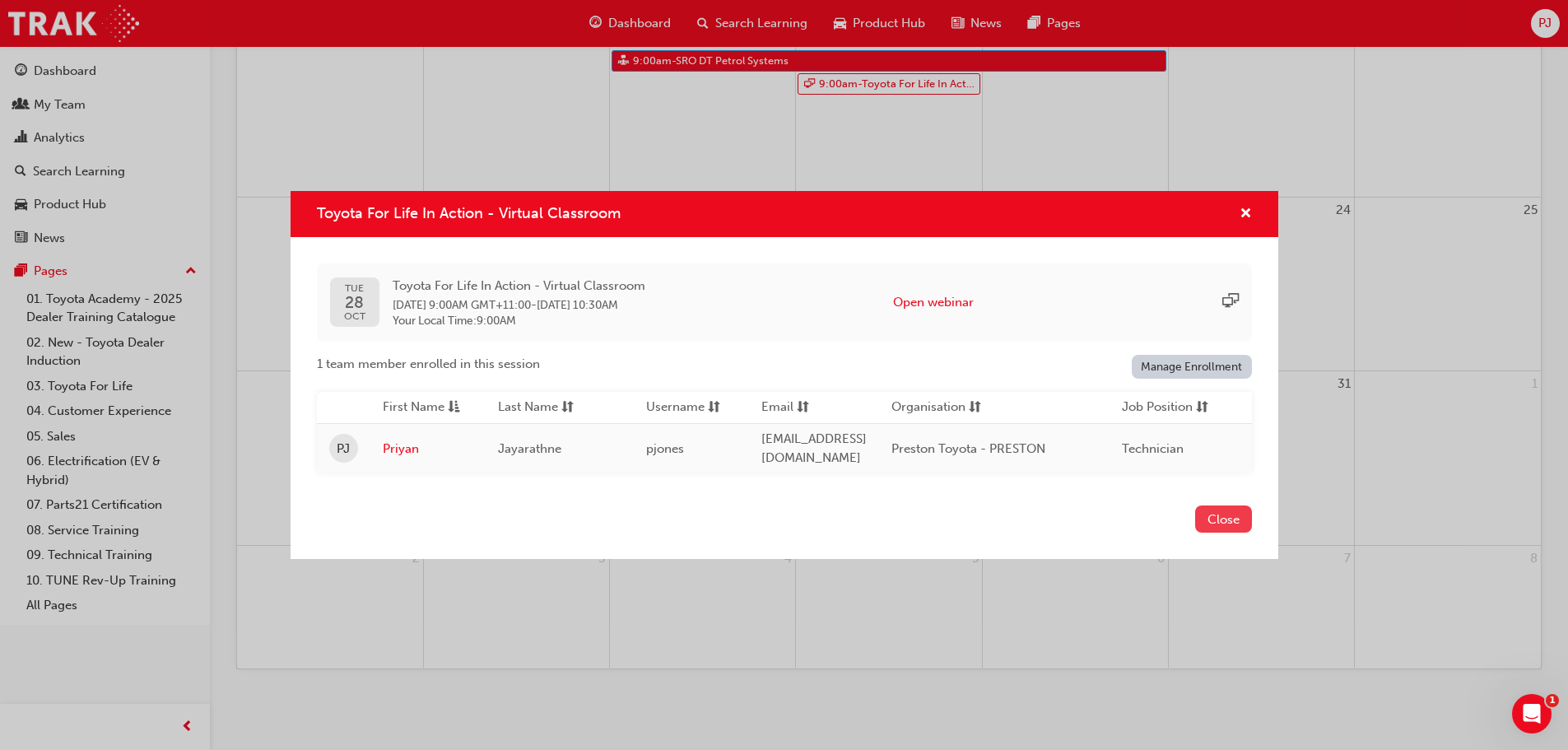
click at [1206, 525] on button "Close" at bounding box center [1223, 519] width 57 height 27
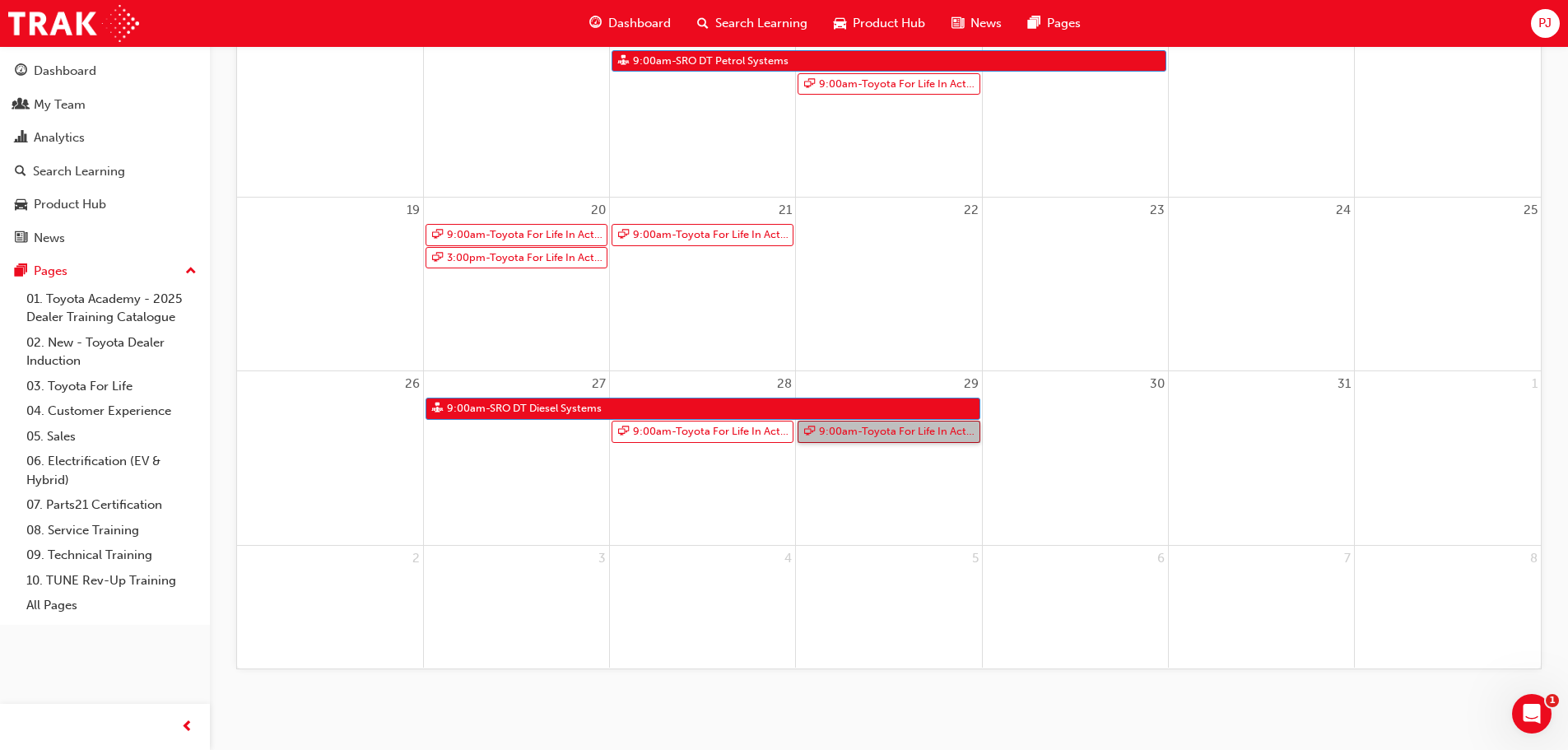
click at [895, 436] on link "9:00am - Toyota For Life In Action - Virtual Classroom" at bounding box center [888, 431] width 182 height 22
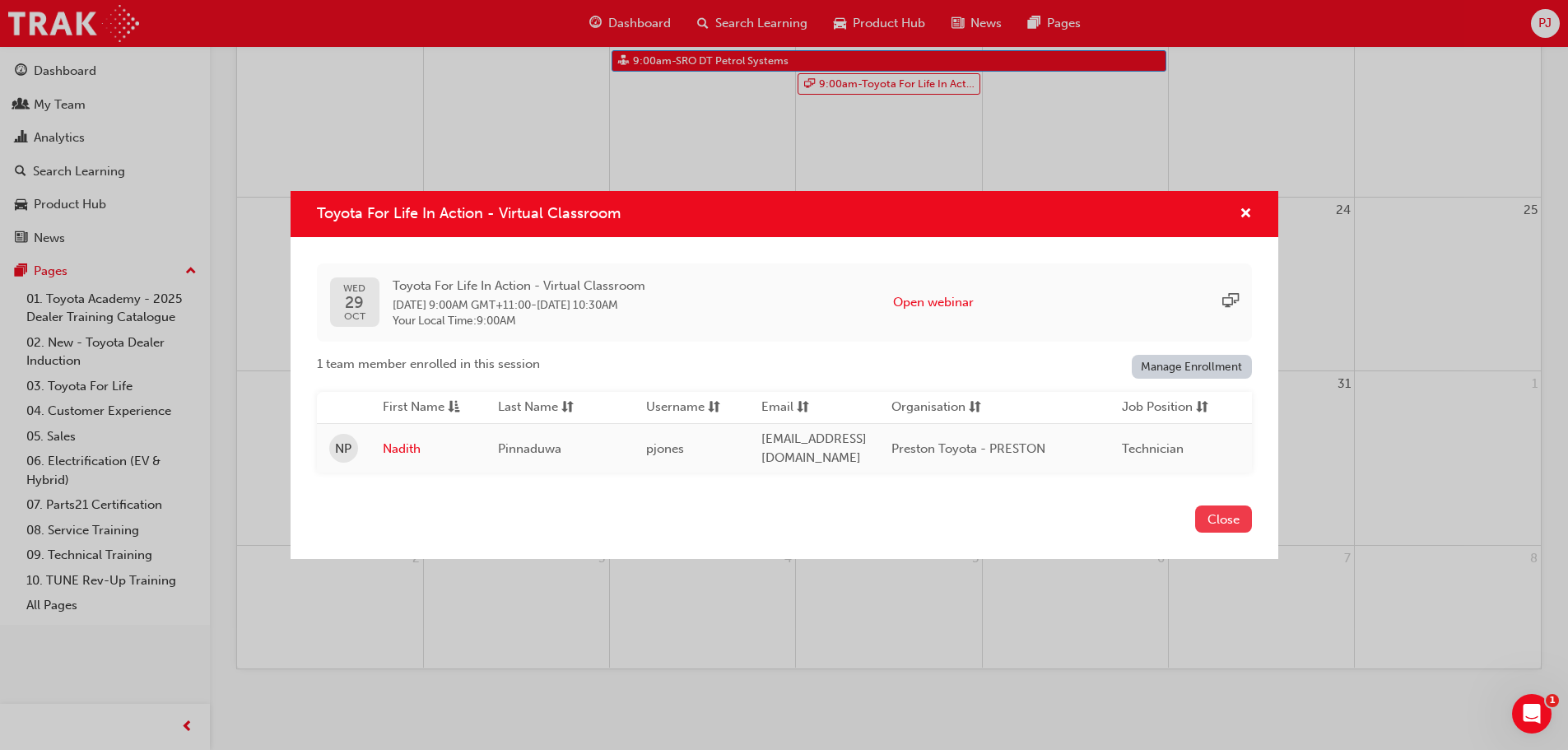
click at [1215, 525] on button "Close" at bounding box center [1223, 519] width 57 height 27
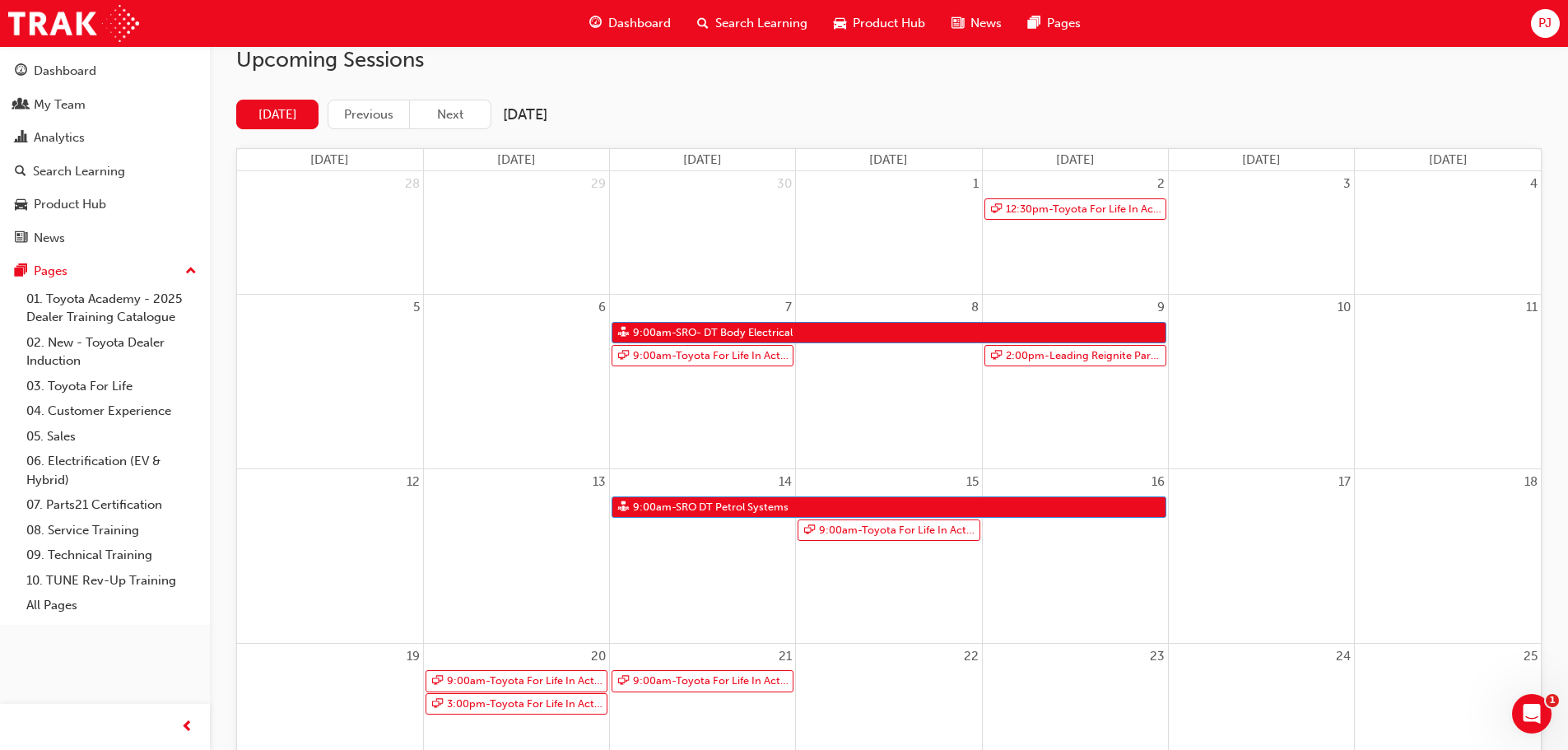
scroll to position [83, 0]
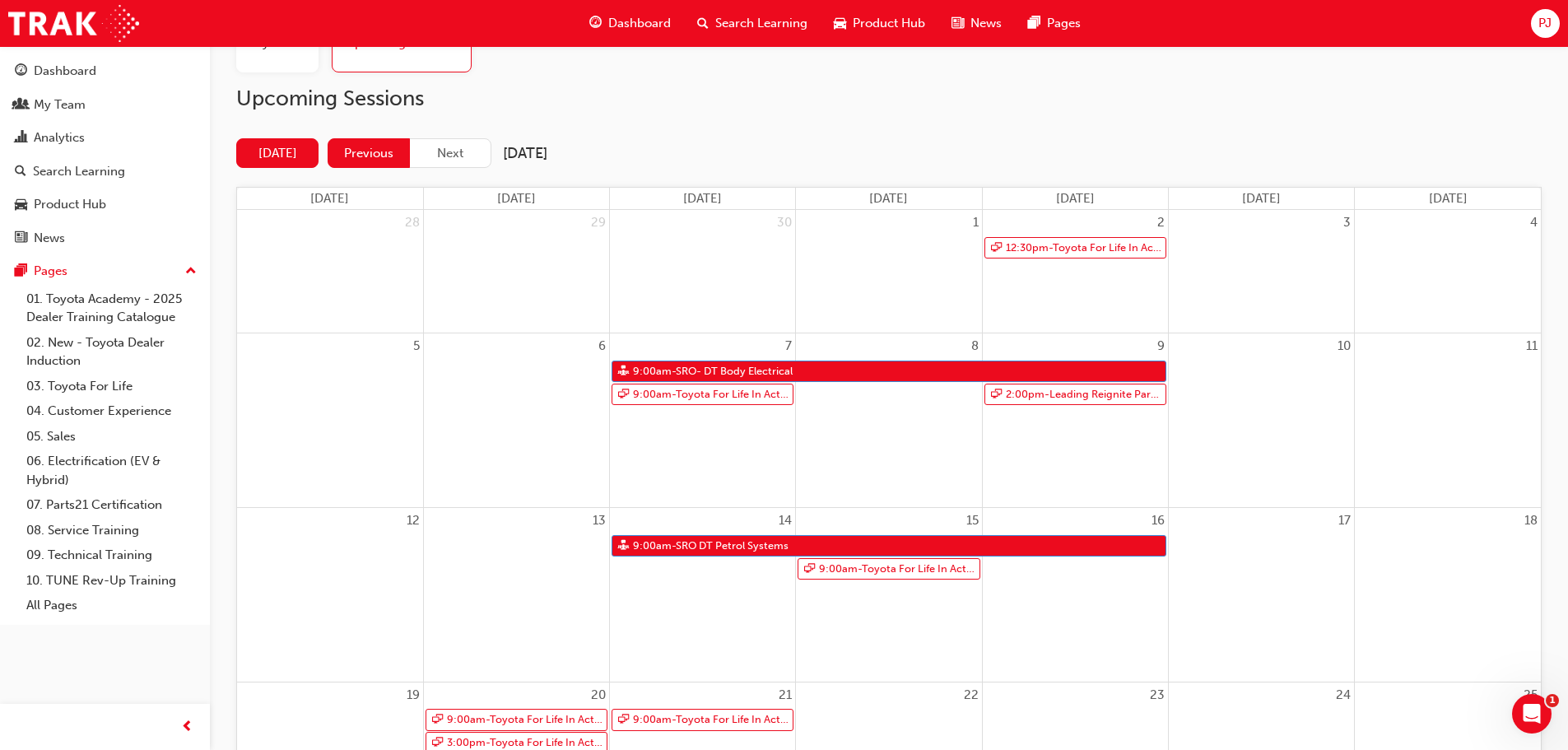
click at [381, 156] on button "Previous" at bounding box center [369, 154] width 83 height 31
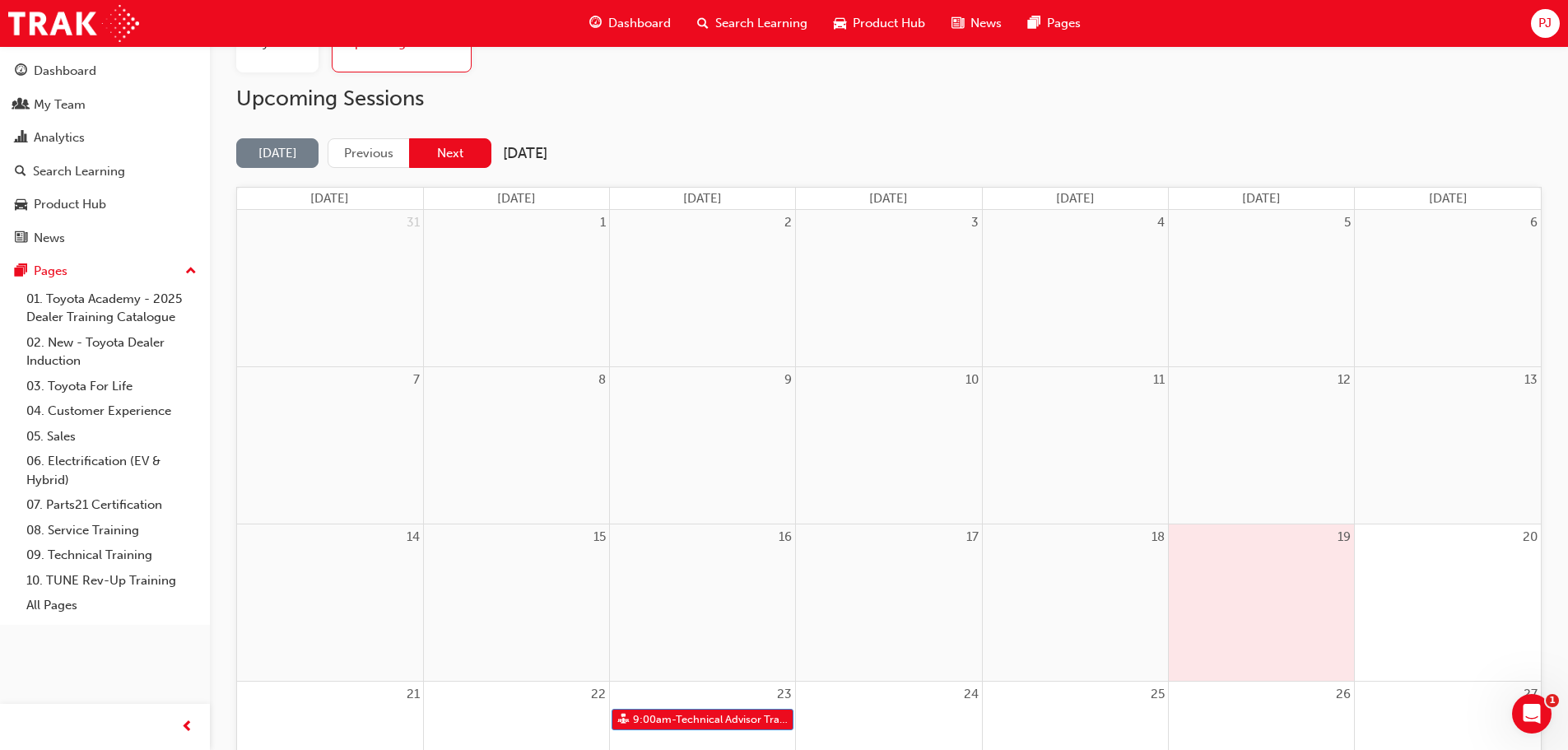
click at [460, 158] on button "Next" at bounding box center [451, 154] width 83 height 31
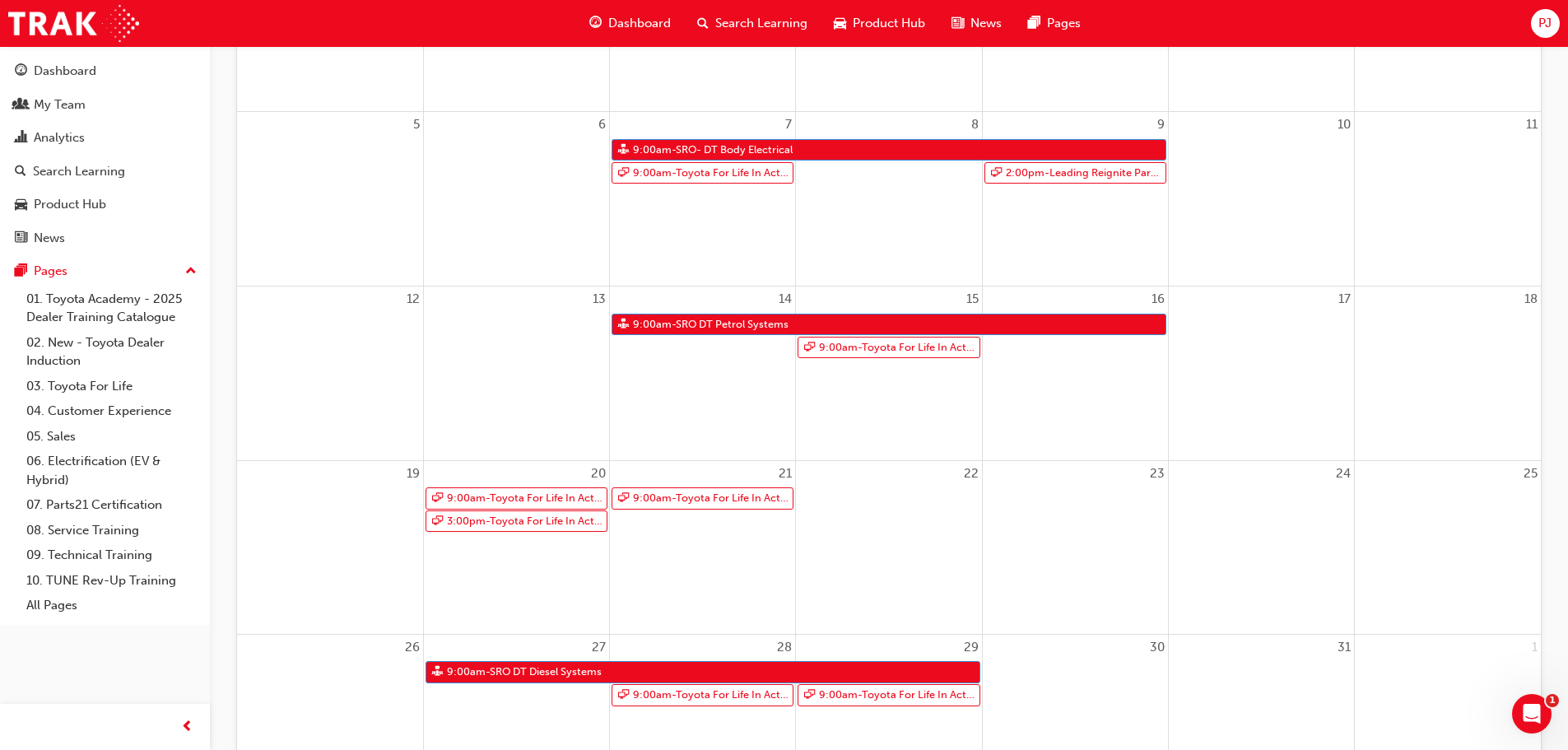
scroll to position [330, 0]
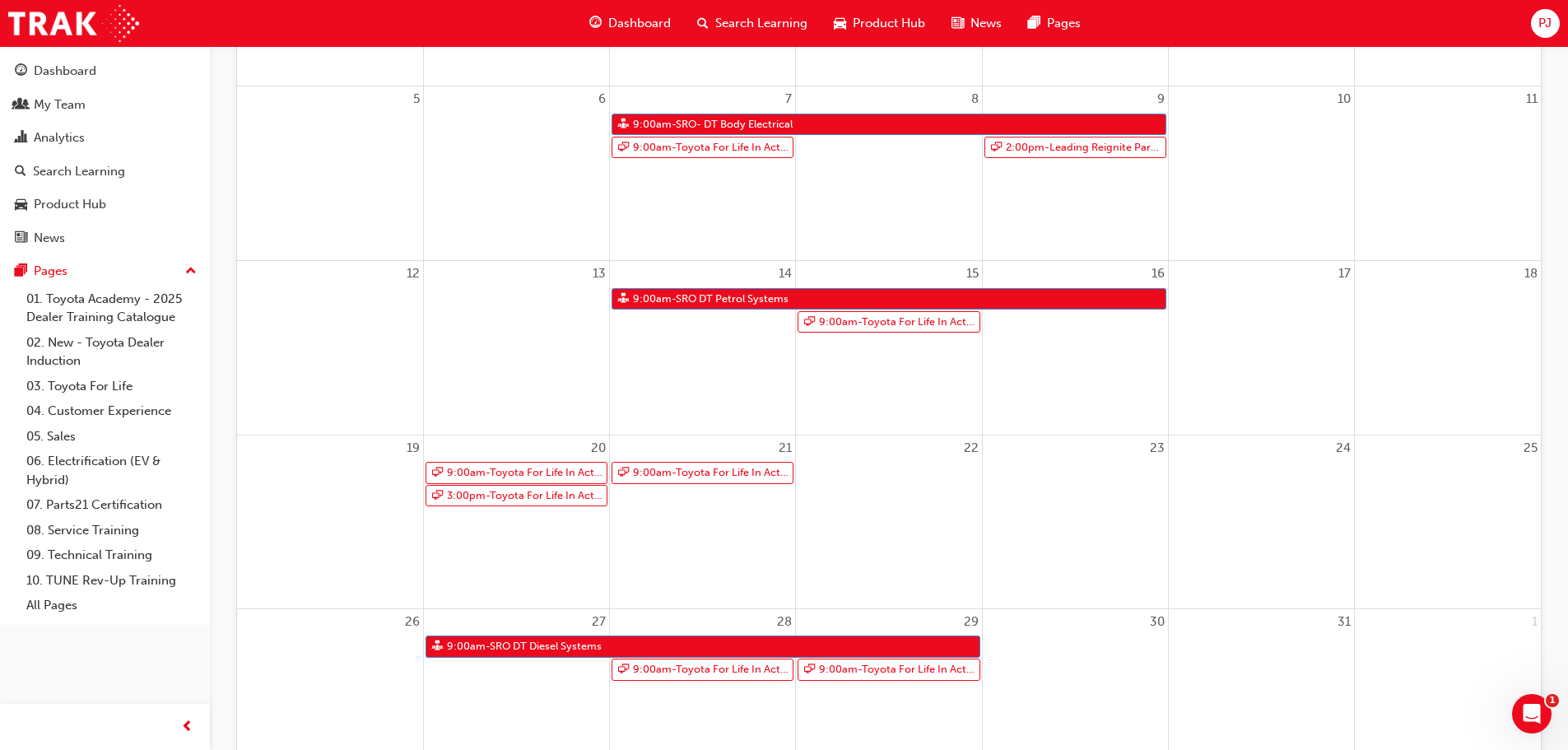
click at [1538, 24] on span "PJ" at bounding box center [1545, 23] width 13 height 19
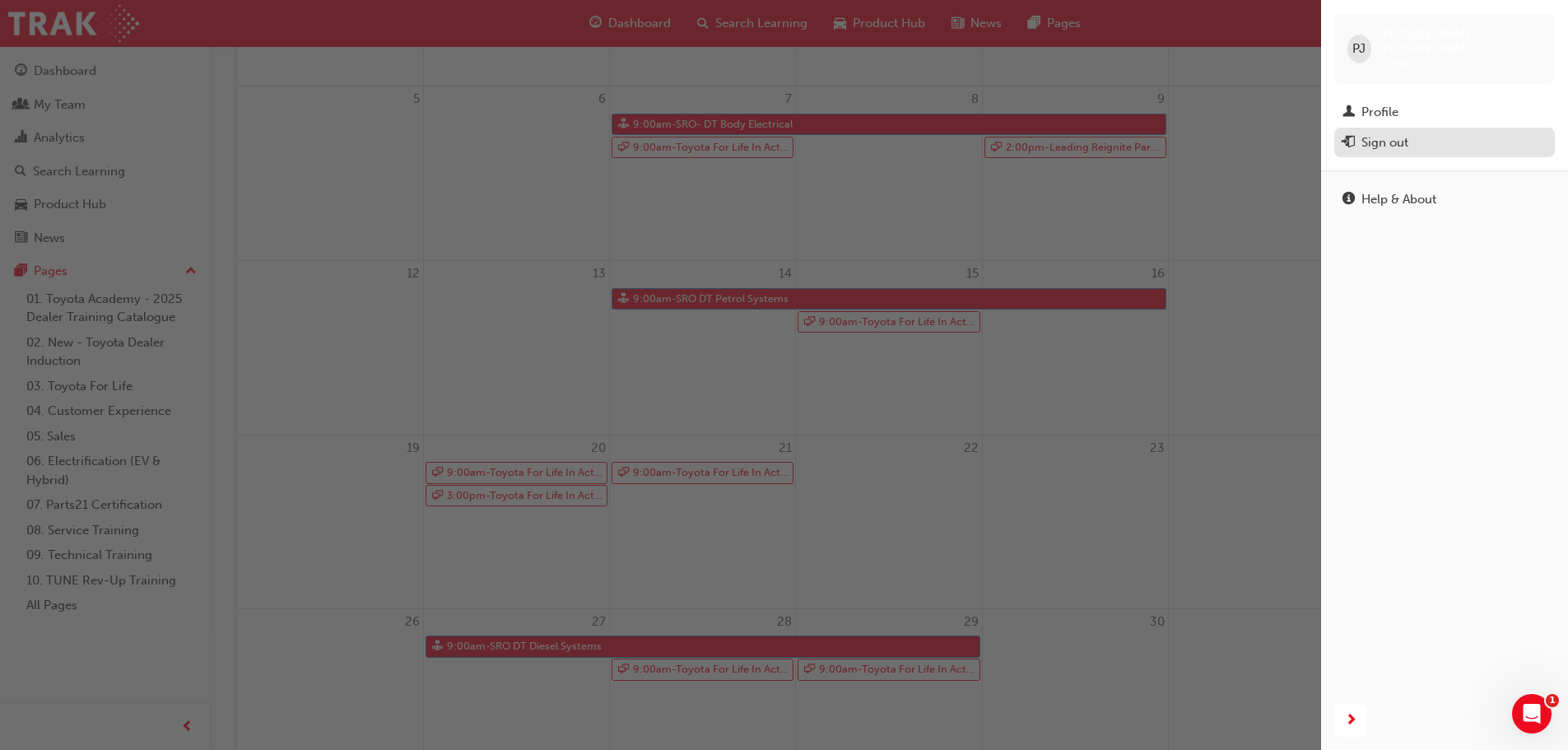
click at [1379, 134] on div "Sign out" at bounding box center [1385, 143] width 47 height 19
